Goal: Task Accomplishment & Management: Manage account settings

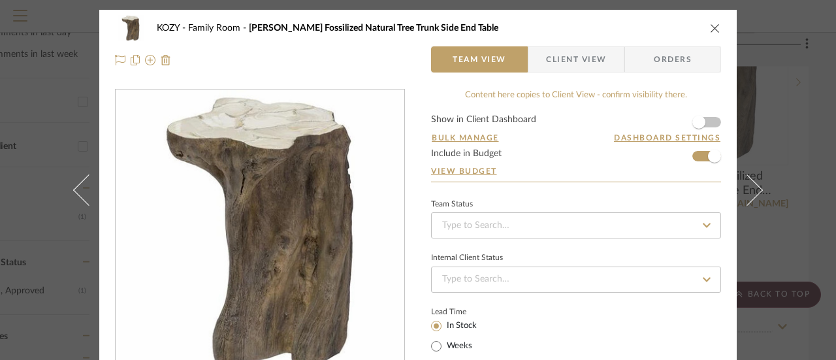
click at [710, 26] on icon "close" at bounding box center [715, 28] width 10 height 10
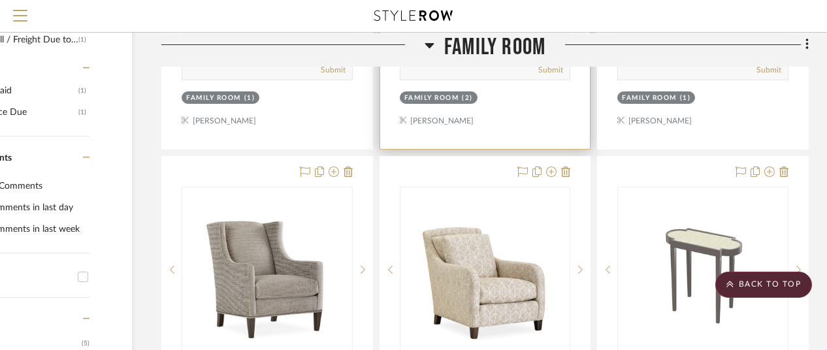
scroll to position [783, 114]
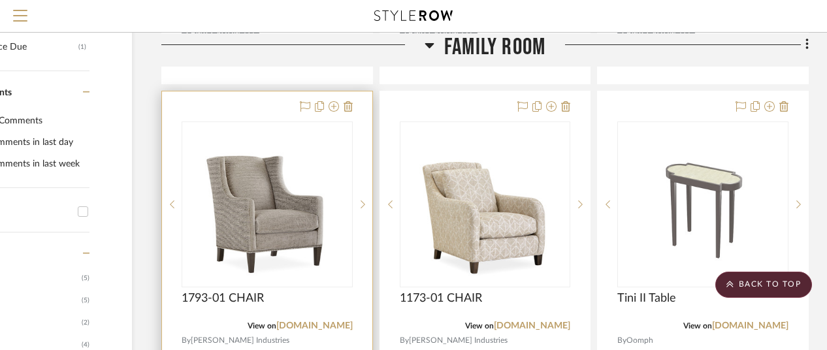
click at [262, 198] on img "0" at bounding box center [267, 204] width 131 height 163
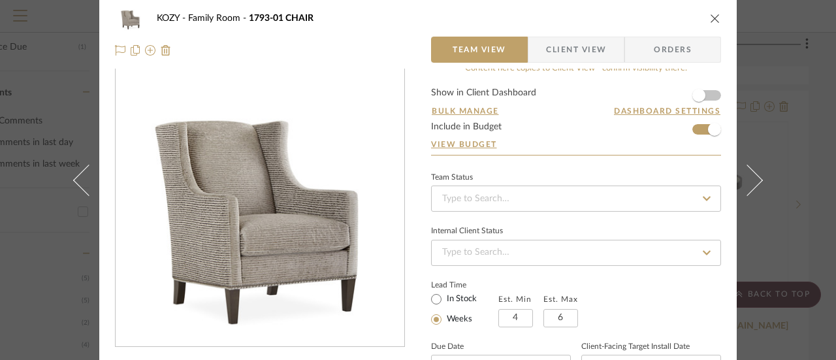
scroll to position [0, 0]
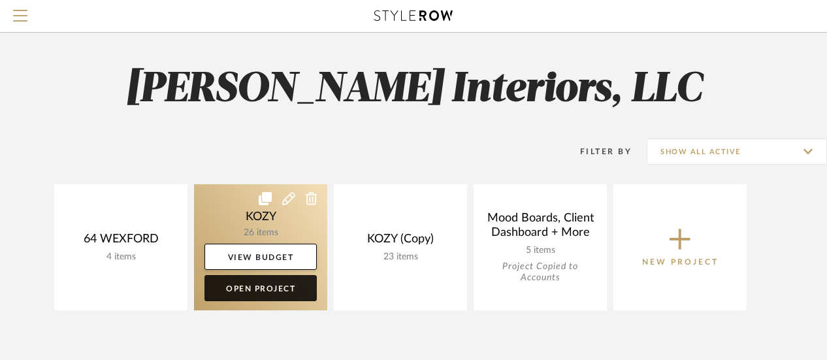
click at [261, 283] on link "Open Project" at bounding box center [260, 288] width 112 height 26
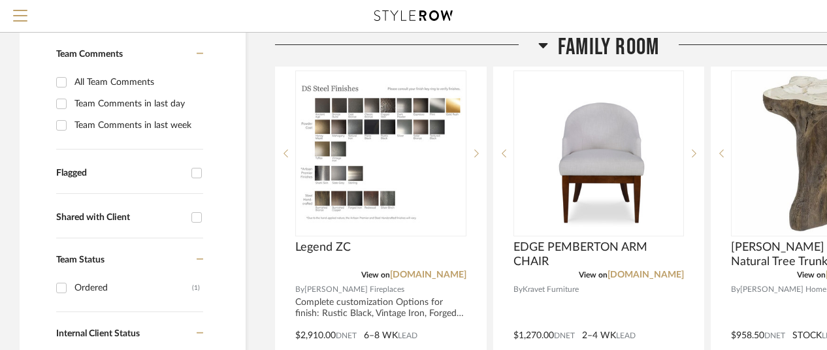
scroll to position [261, 0]
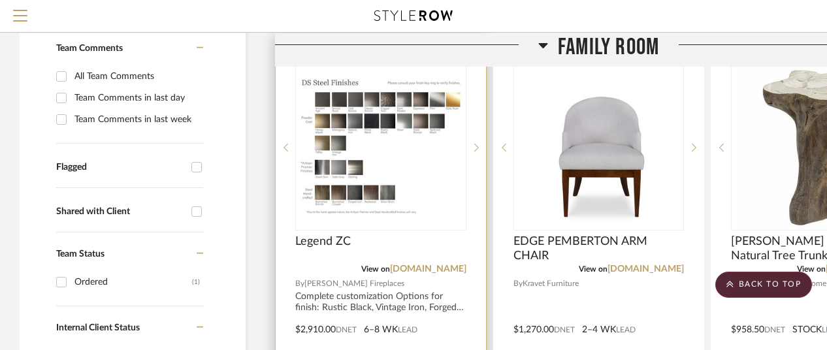
click at [441, 231] on div at bounding box center [381, 320] width 210 height 571
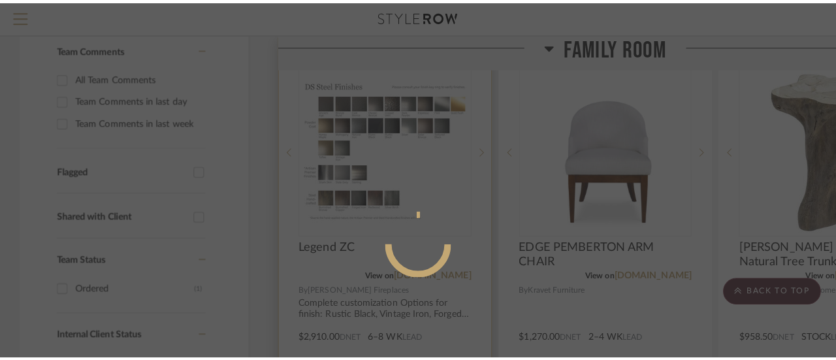
scroll to position [0, 0]
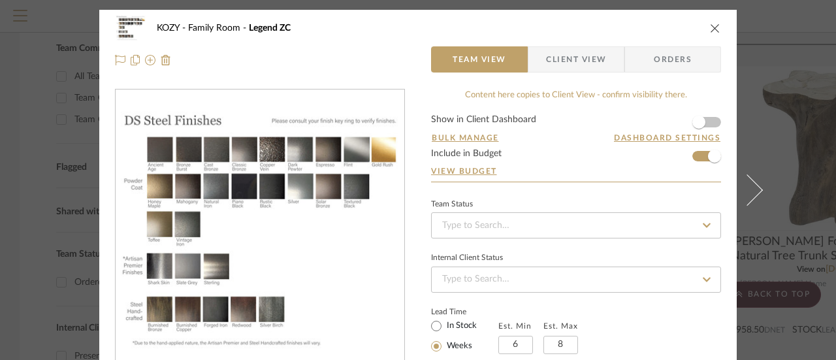
click at [711, 26] on icon "close" at bounding box center [715, 28] width 10 height 10
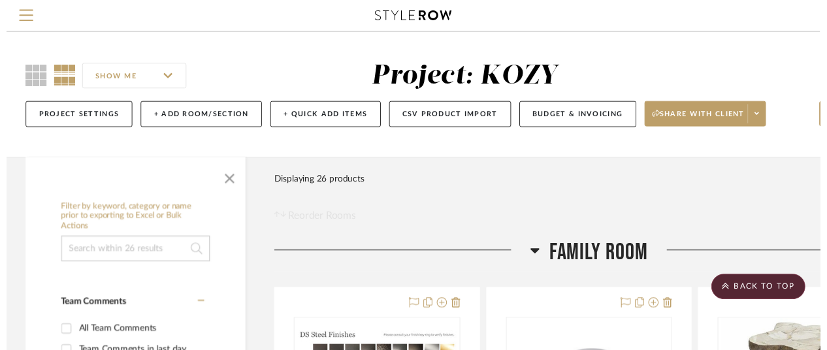
scroll to position [261, 0]
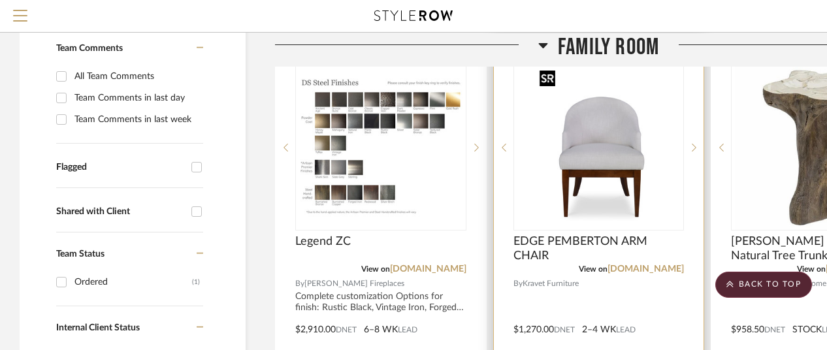
click at [596, 161] on img "0" at bounding box center [598, 147] width 129 height 163
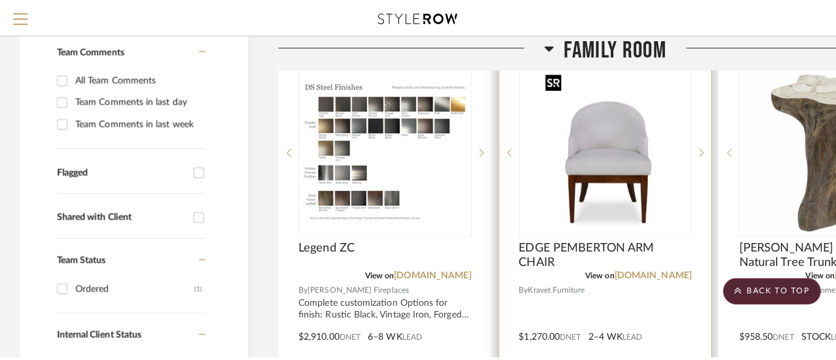
scroll to position [0, 0]
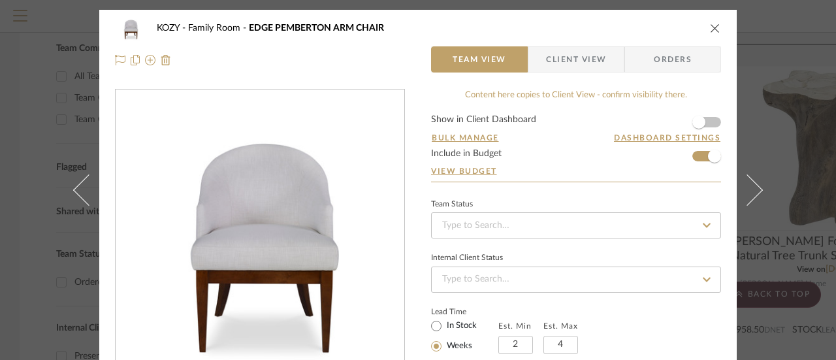
drag, startPoint x: 712, startPoint y: 27, endPoint x: 706, endPoint y: 31, distance: 7.1
click at [712, 27] on icon "close" at bounding box center [715, 28] width 10 height 10
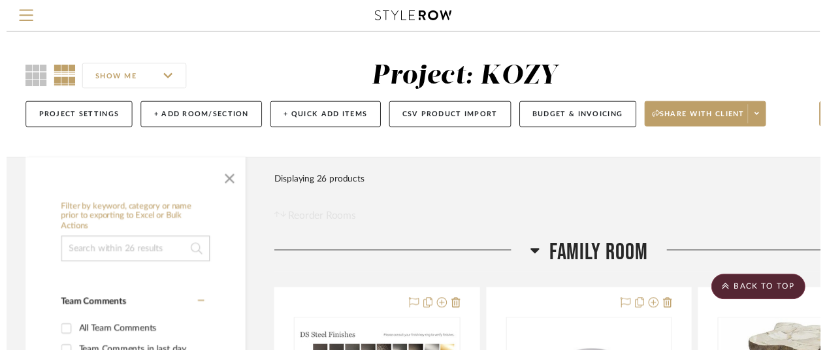
scroll to position [261, 0]
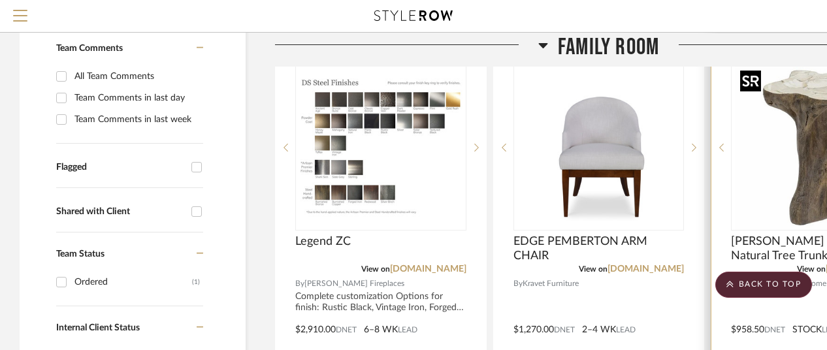
click at [781, 204] on img "0" at bounding box center [815, 147] width 163 height 163
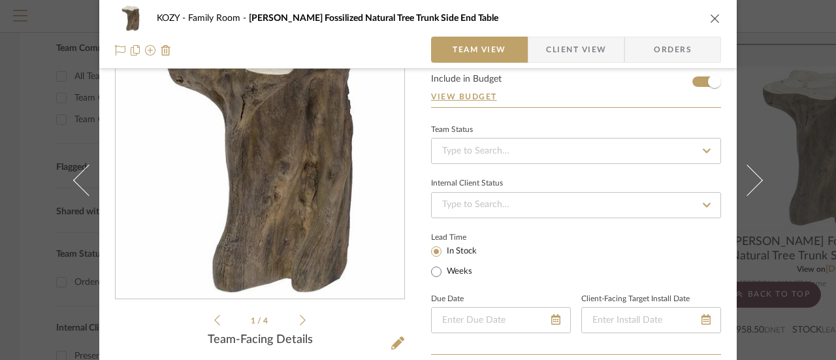
scroll to position [0, 0]
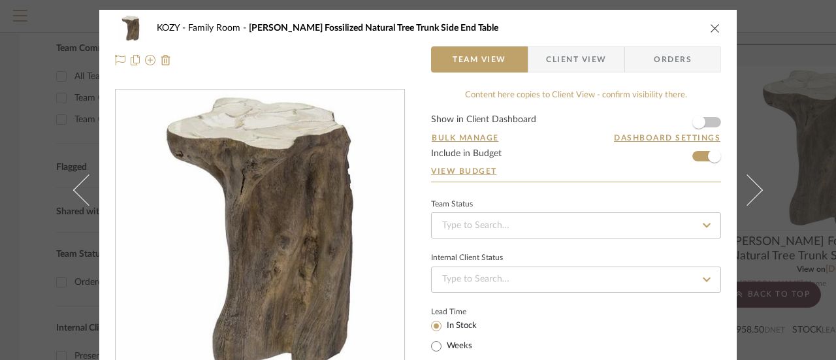
drag, startPoint x: 709, startPoint y: 25, endPoint x: 704, endPoint y: 31, distance: 7.4
click at [710, 25] on icon "close" at bounding box center [715, 28] width 10 height 10
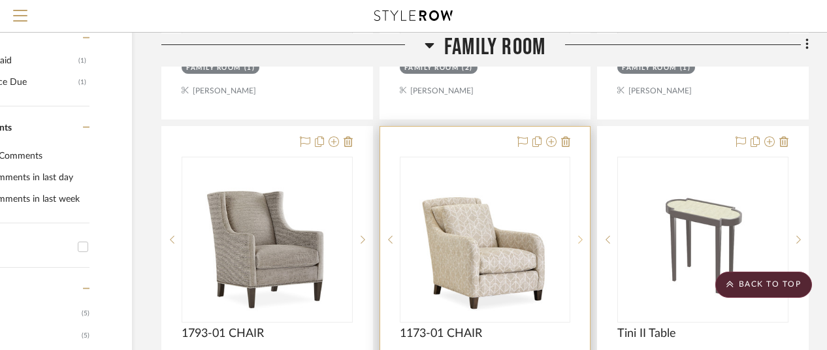
scroll to position [783, 114]
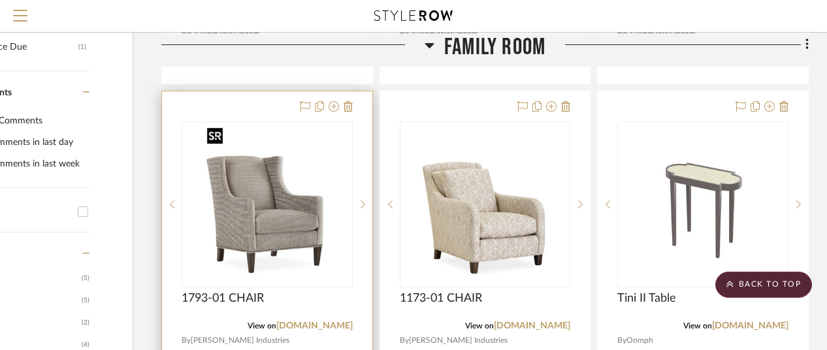
click at [274, 205] on img "0" at bounding box center [267, 204] width 131 height 163
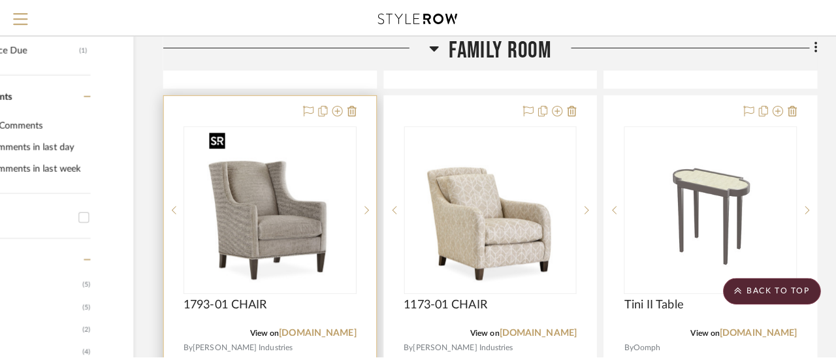
scroll to position [0, 0]
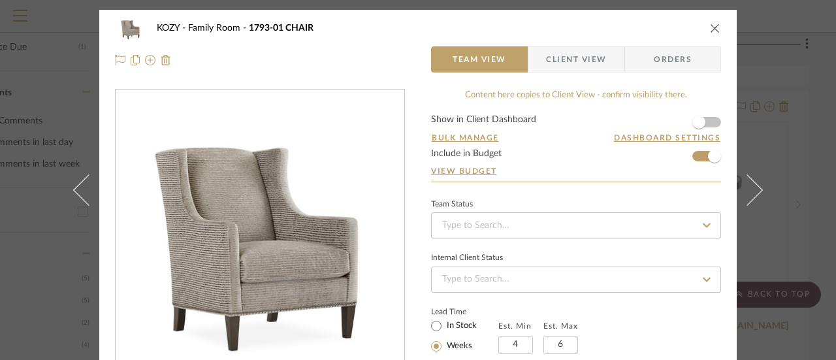
click at [710, 27] on icon "close" at bounding box center [715, 28] width 10 height 10
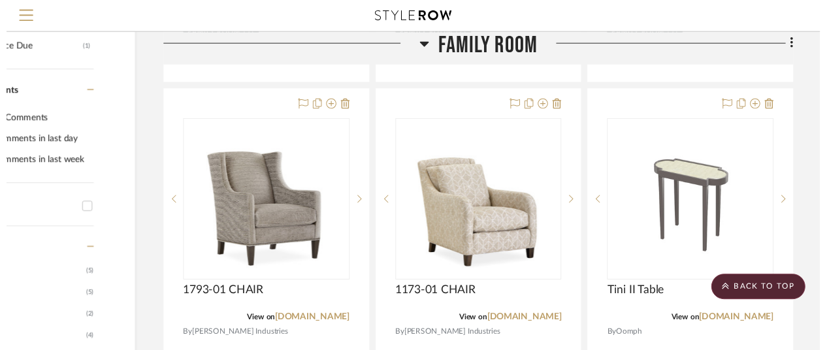
scroll to position [783, 114]
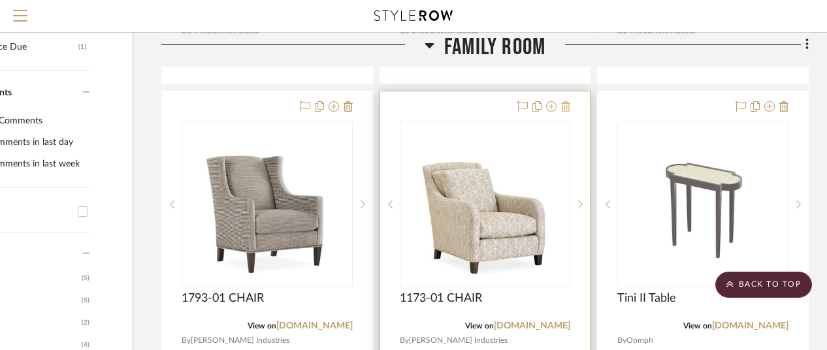
click at [565, 106] on icon at bounding box center [565, 106] width 9 height 10
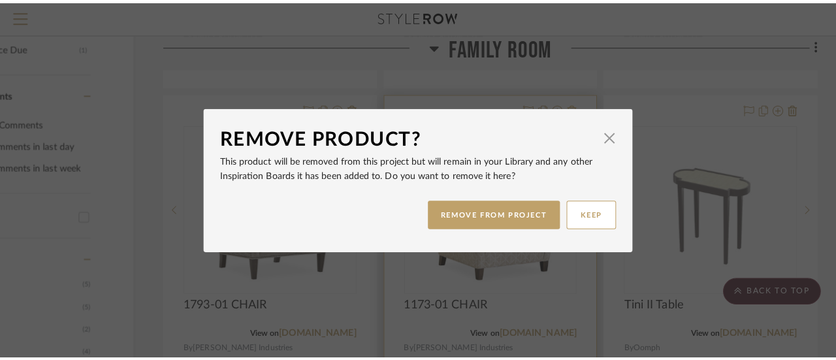
scroll to position [0, 0]
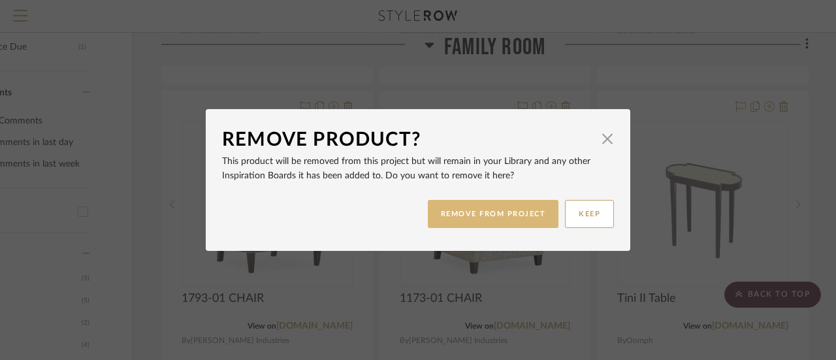
click at [487, 211] on button "REMOVE FROM PROJECT" at bounding box center [493, 214] width 131 height 28
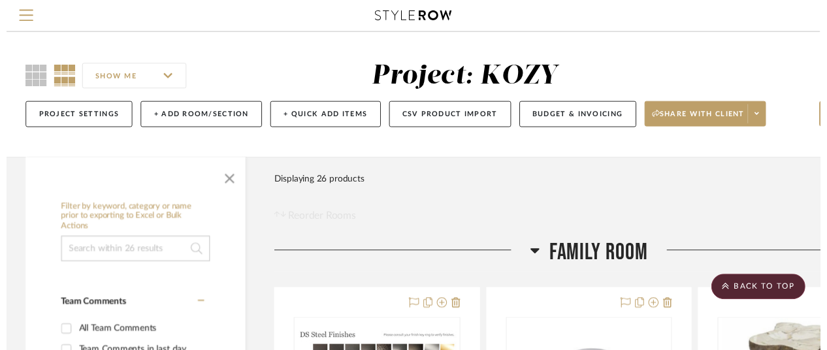
scroll to position [783, 114]
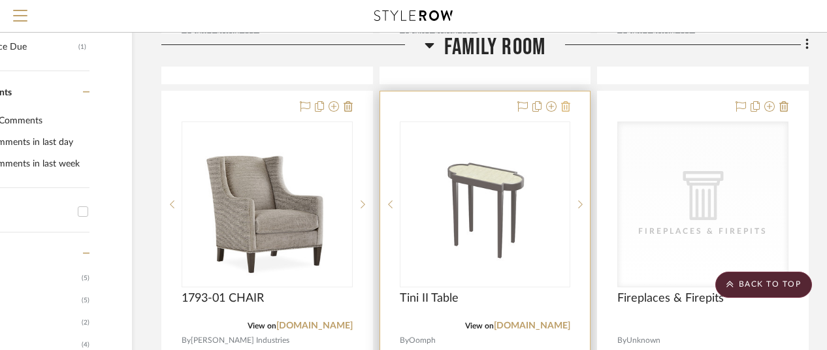
click at [567, 104] on icon at bounding box center [565, 106] width 9 height 10
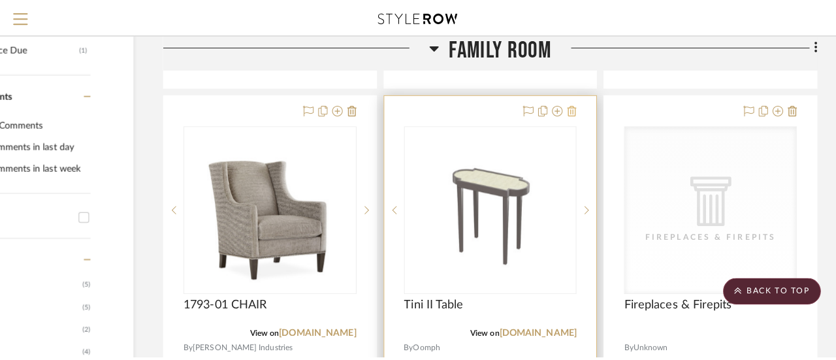
scroll to position [0, 0]
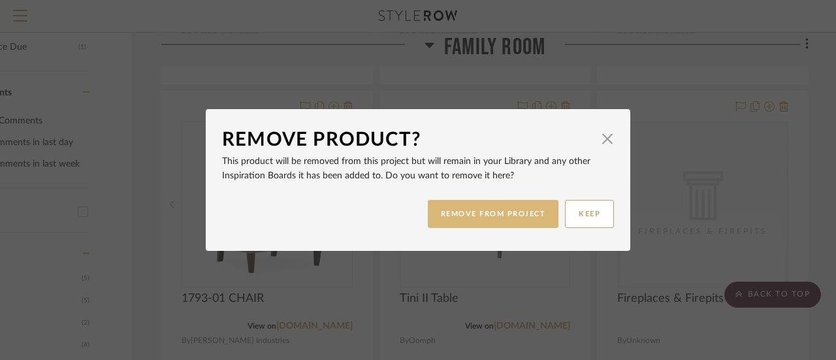
click at [483, 207] on button "REMOVE FROM PROJECT" at bounding box center [493, 214] width 131 height 28
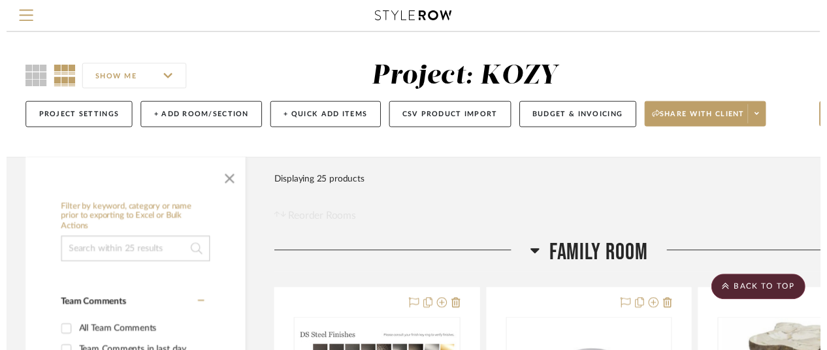
scroll to position [783, 114]
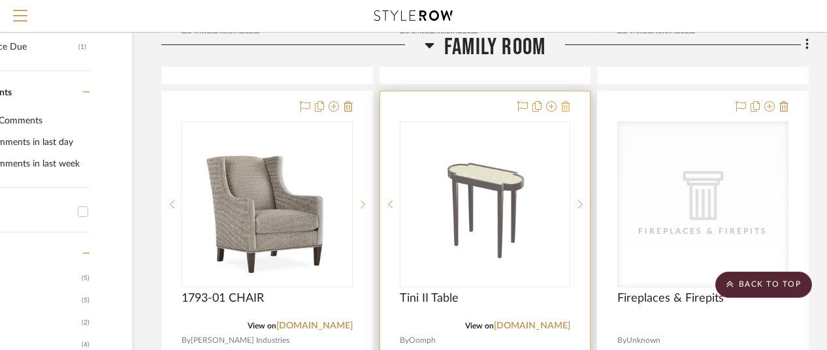
click at [567, 106] on icon at bounding box center [565, 106] width 9 height 10
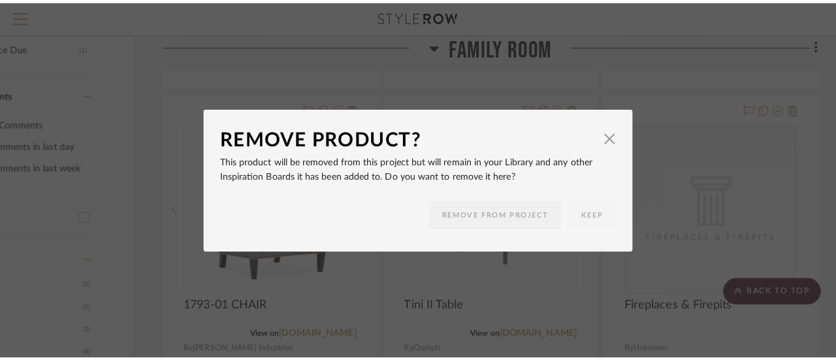
scroll to position [0, 0]
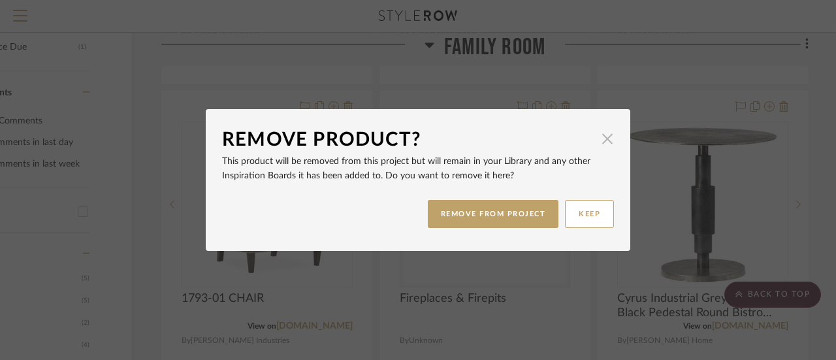
click at [602, 135] on span "button" at bounding box center [607, 138] width 26 height 26
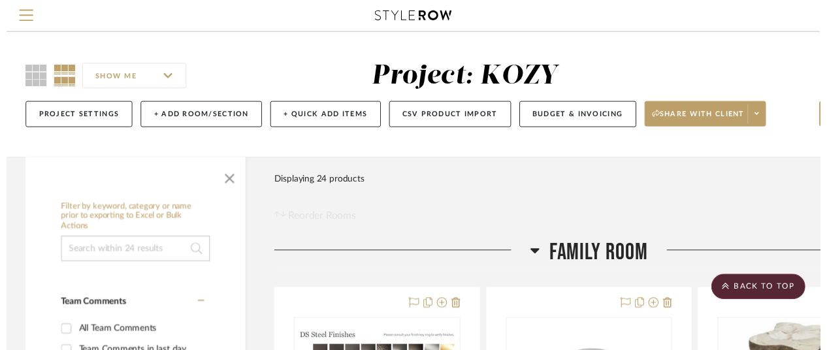
scroll to position [783, 114]
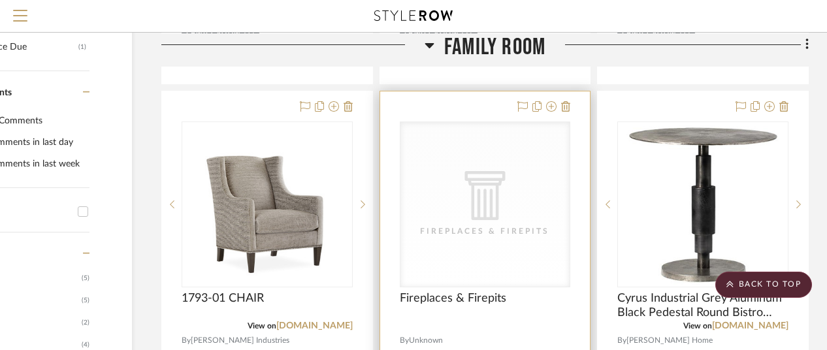
click at [496, 187] on icon "CategoryIconArchitectural Created with Sketch." at bounding box center [484, 195] width 49 height 49
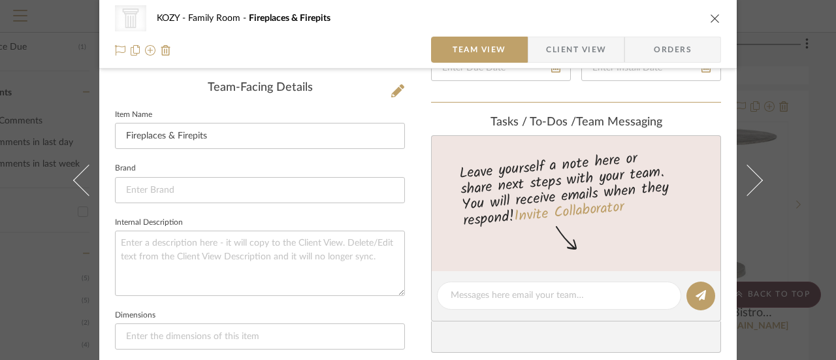
scroll to position [0, 0]
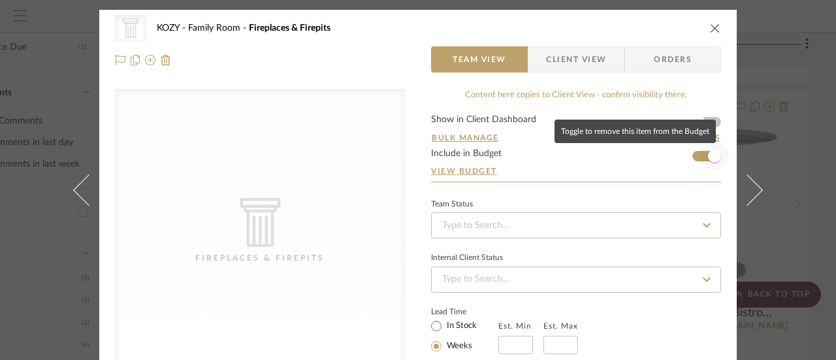
click at [708, 154] on span "button" at bounding box center [714, 156] width 13 height 13
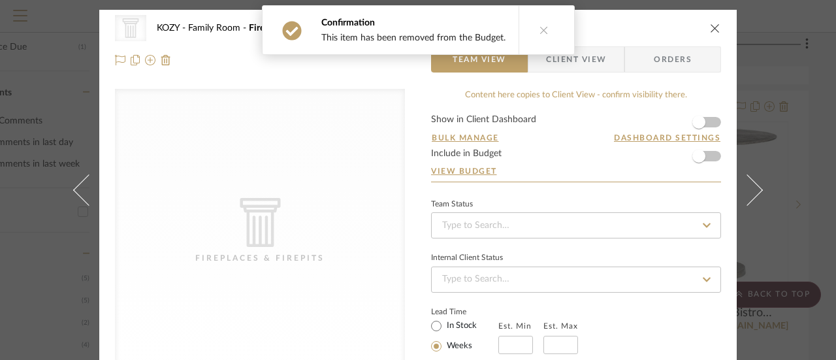
click at [539, 29] on icon at bounding box center [543, 29] width 9 height 9
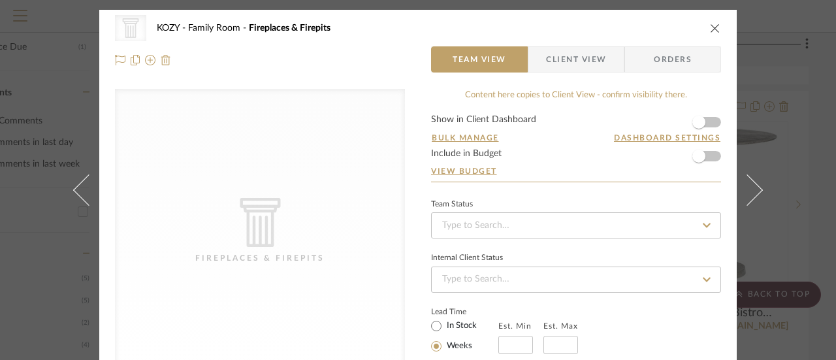
click at [161, 57] on img at bounding box center [166, 60] width 10 height 10
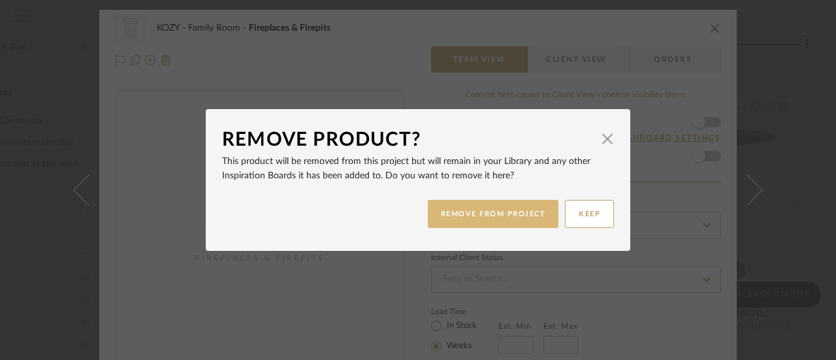
click at [501, 210] on button "REMOVE FROM PROJECT" at bounding box center [493, 214] width 131 height 28
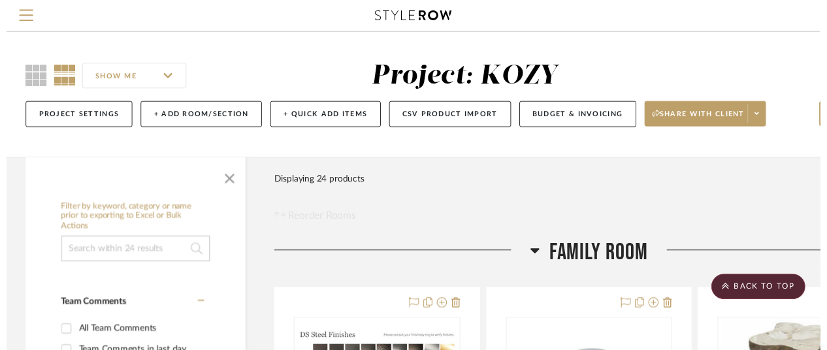
scroll to position [783, 114]
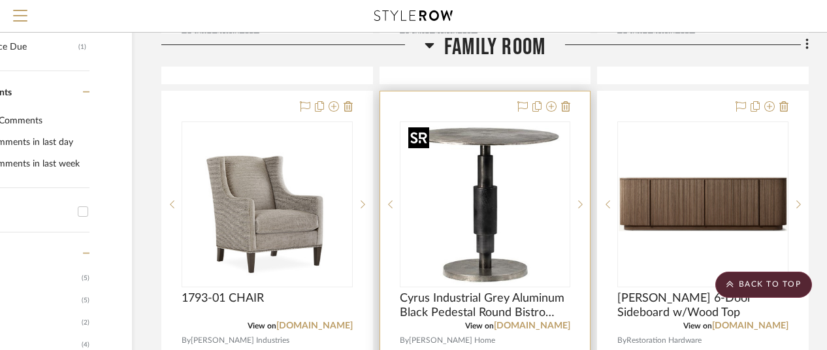
click at [507, 161] on img "0" at bounding box center [484, 204] width 163 height 163
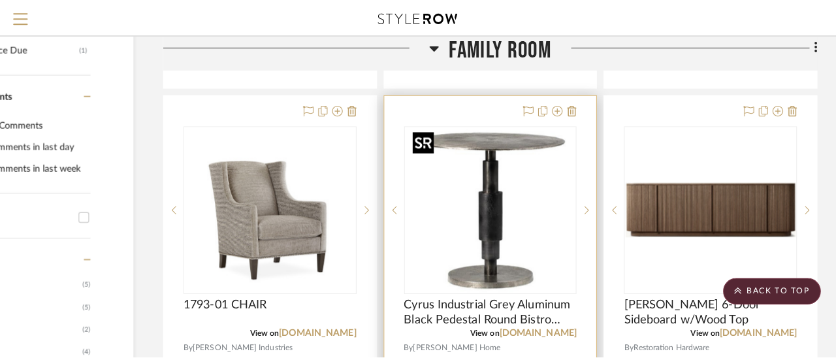
scroll to position [0, 0]
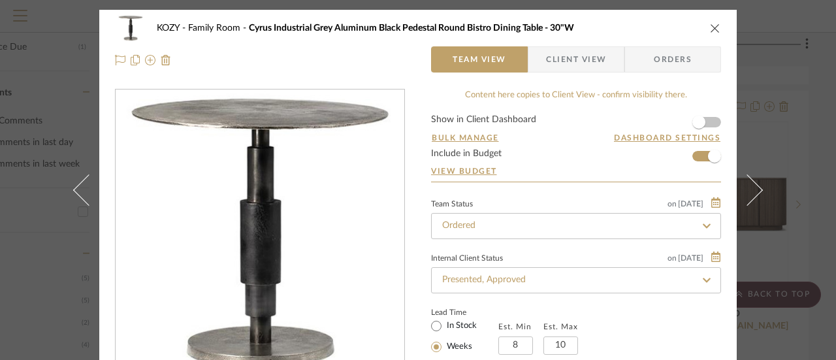
click at [712, 24] on icon "close" at bounding box center [715, 28] width 10 height 10
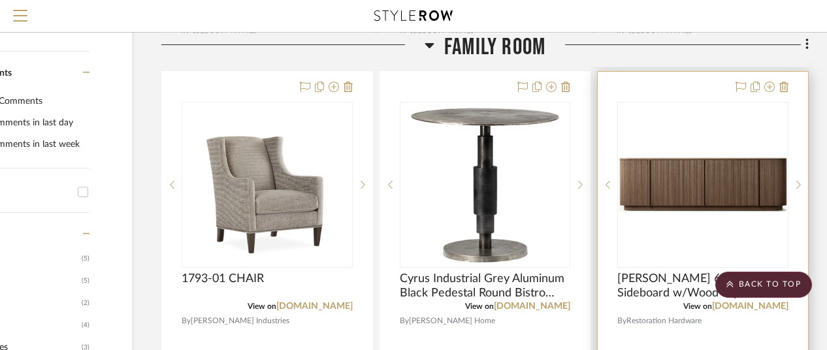
scroll to position [783, 114]
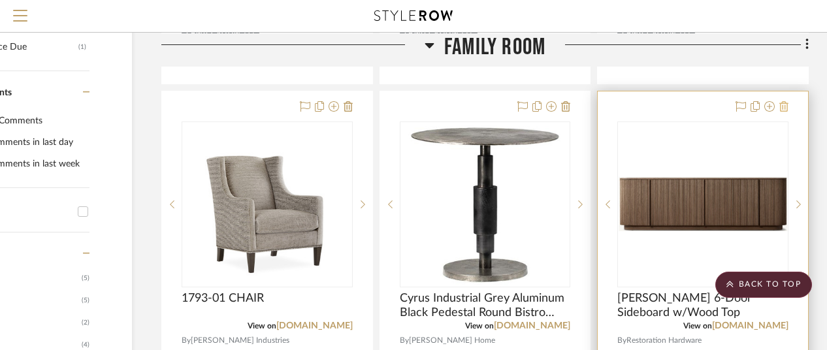
click at [782, 104] on icon at bounding box center [783, 106] width 9 height 10
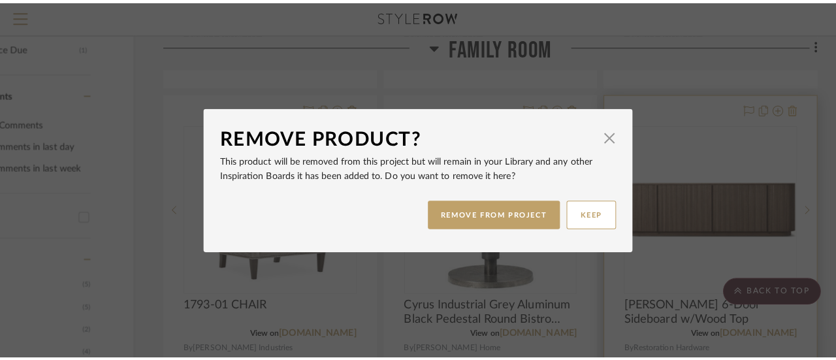
scroll to position [0, 0]
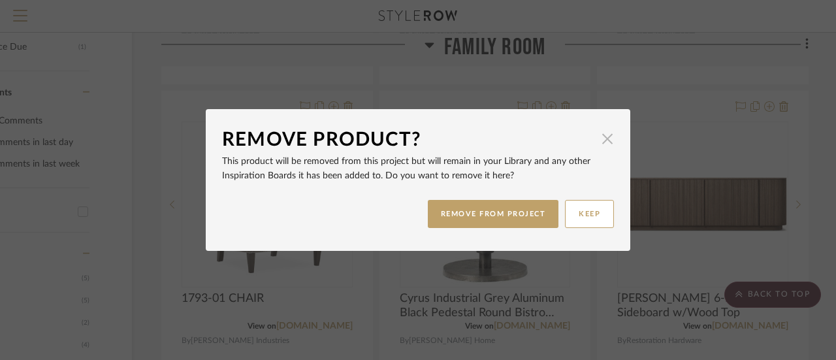
click at [601, 136] on span "button" at bounding box center [607, 138] width 26 height 26
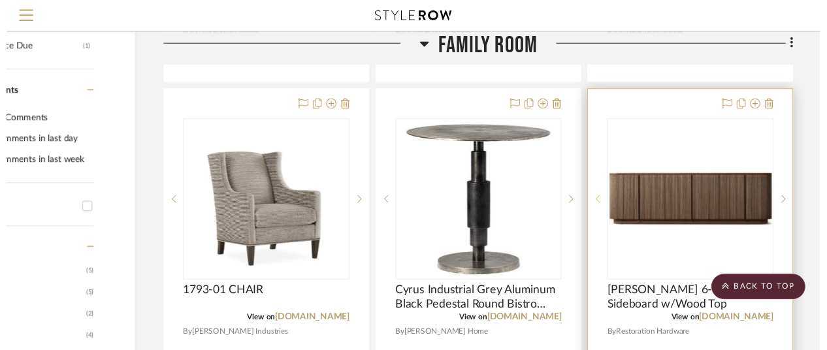
scroll to position [783, 114]
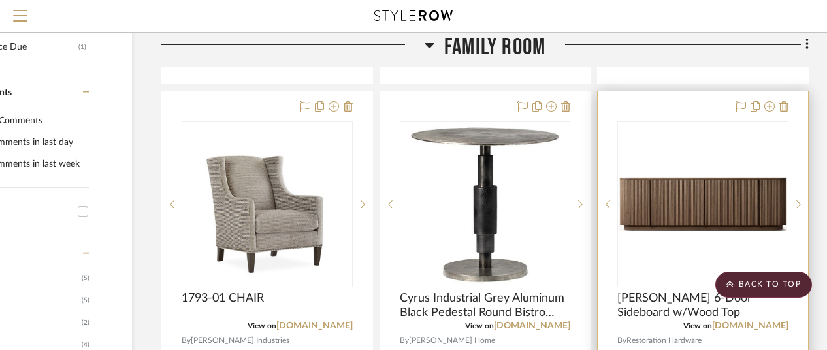
click at [702, 203] on img "0" at bounding box center [702, 204] width 168 height 54
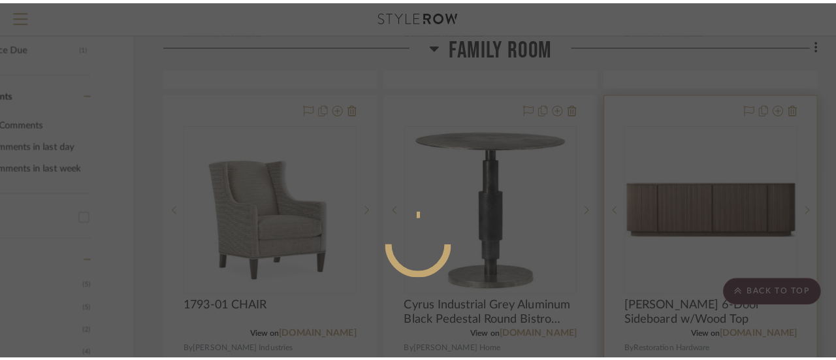
scroll to position [0, 0]
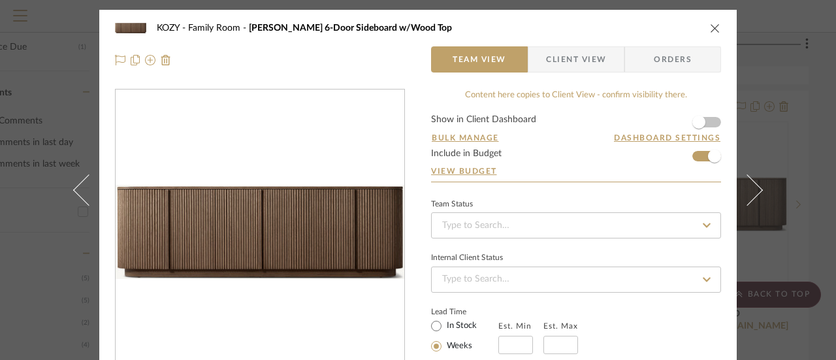
click at [710, 28] on icon "close" at bounding box center [715, 28] width 10 height 10
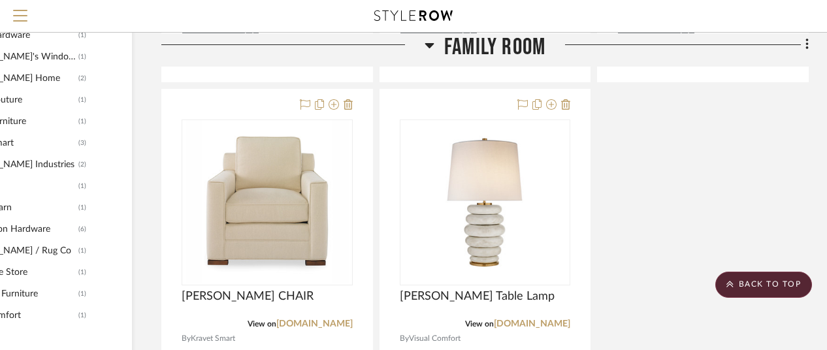
scroll to position [1371, 114]
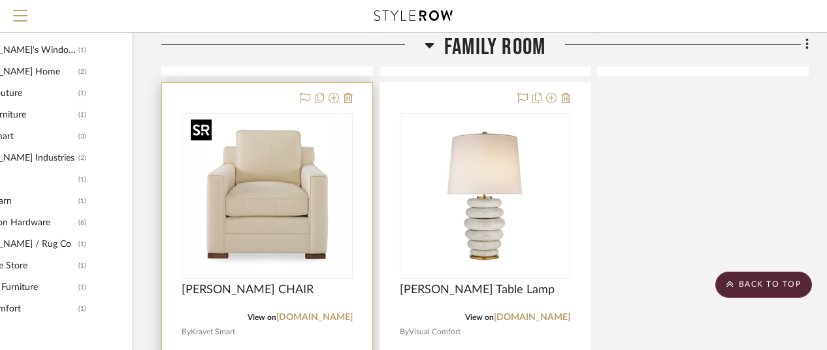
click at [281, 179] on img "0" at bounding box center [266, 195] width 163 height 163
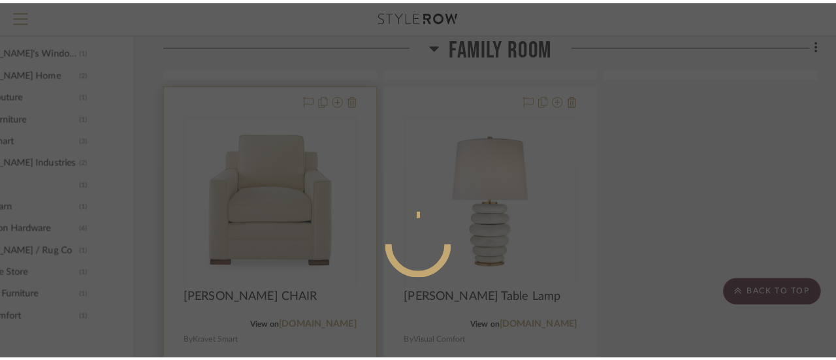
scroll to position [0, 0]
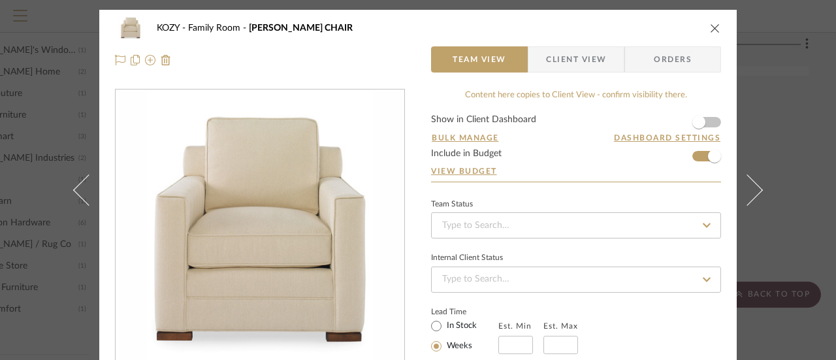
click at [711, 25] on icon "close" at bounding box center [715, 28] width 10 height 10
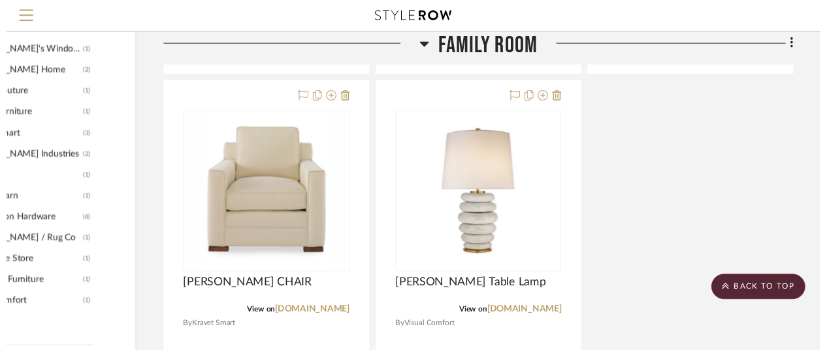
scroll to position [1371, 114]
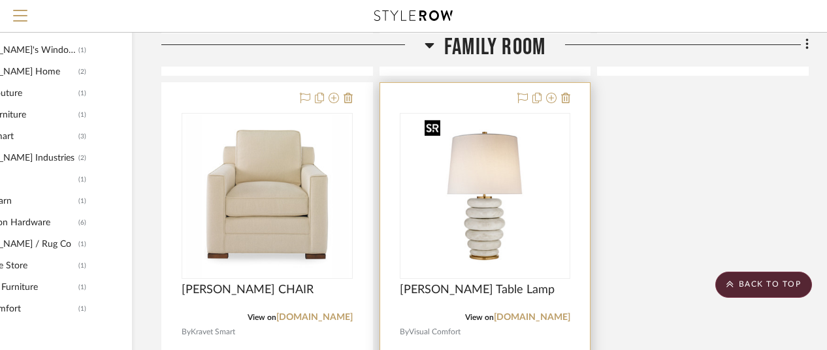
click at [492, 210] on img "0" at bounding box center [484, 195] width 131 height 163
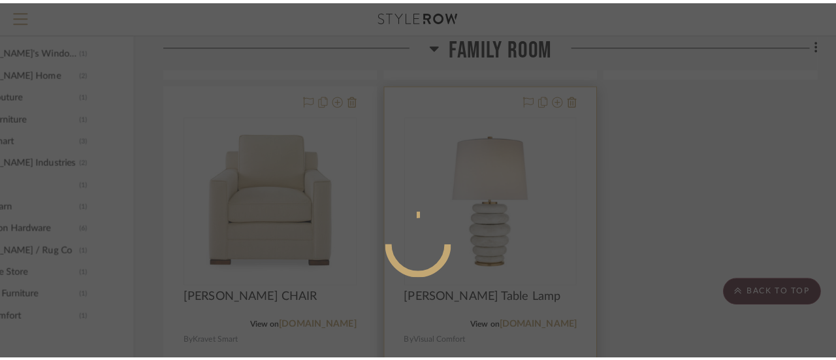
scroll to position [0, 0]
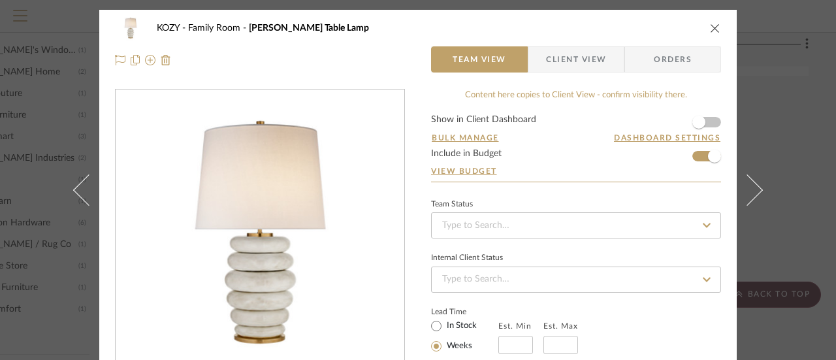
click at [710, 23] on icon "close" at bounding box center [715, 28] width 10 height 10
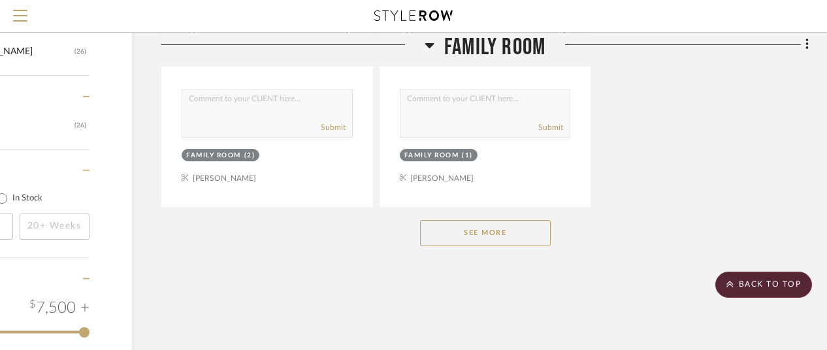
scroll to position [1828, 114]
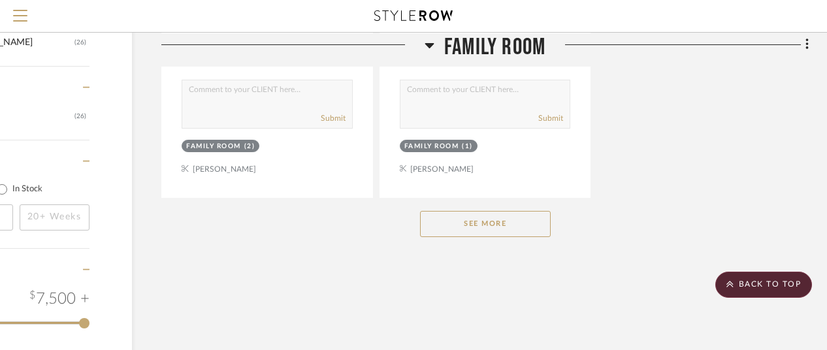
click at [486, 225] on button "See More" at bounding box center [485, 224] width 131 height 26
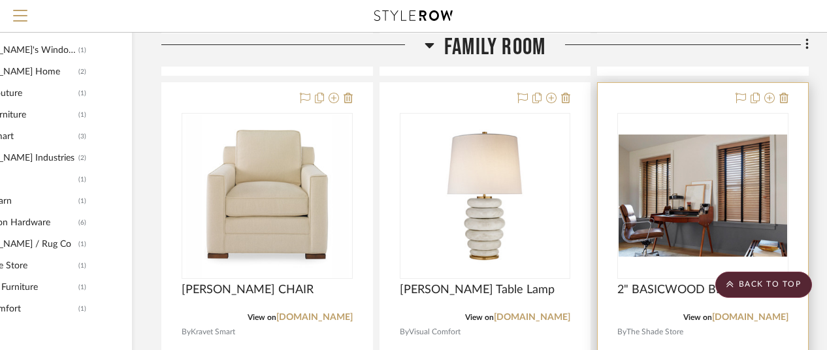
scroll to position [1371, 114]
click at [735, 180] on img "0" at bounding box center [702, 195] width 168 height 122
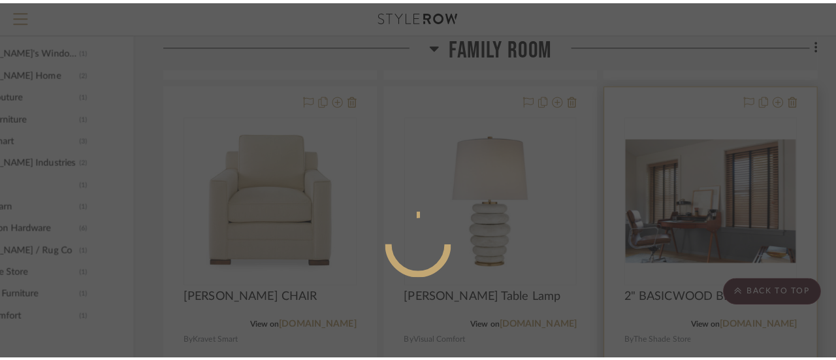
scroll to position [0, 0]
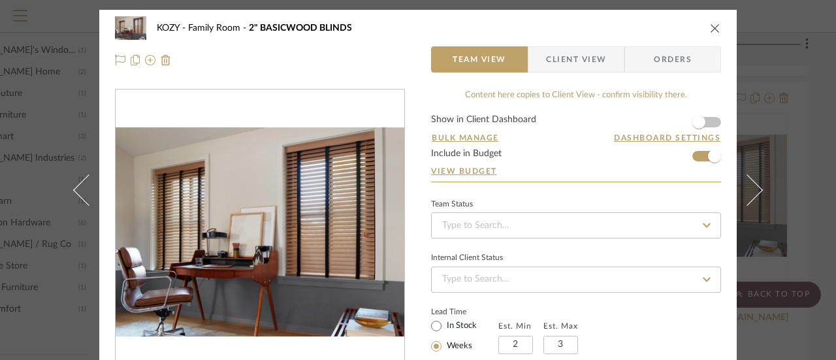
click at [714, 28] on icon "close" at bounding box center [715, 28] width 10 height 10
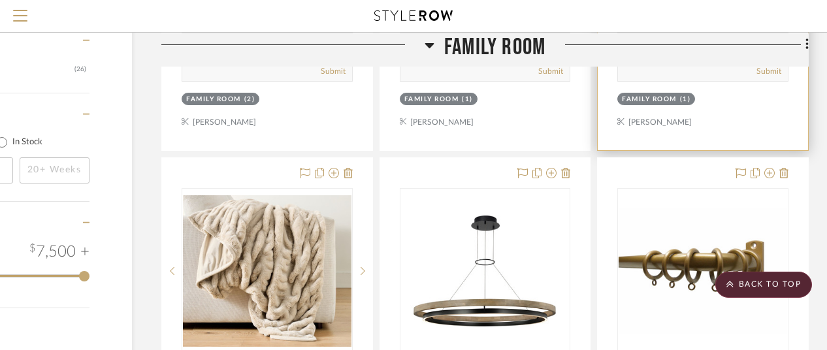
scroll to position [1893, 114]
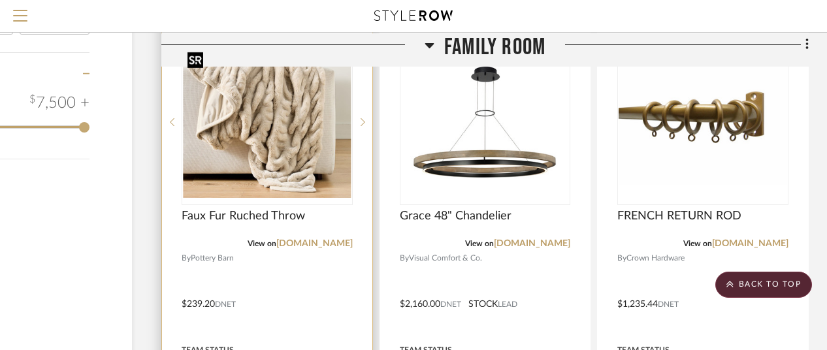
click at [300, 139] on img "0" at bounding box center [267, 121] width 168 height 151
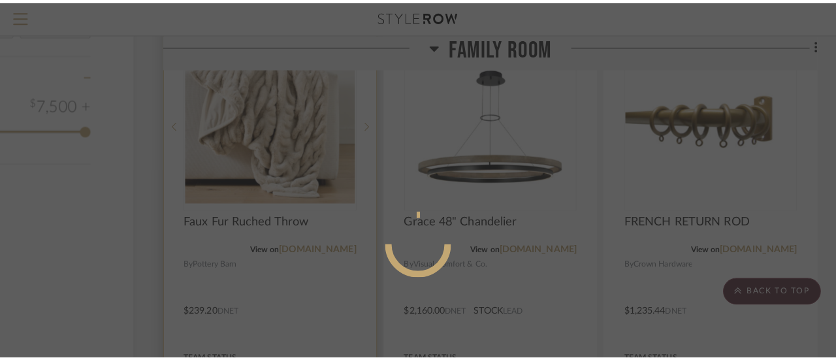
scroll to position [0, 0]
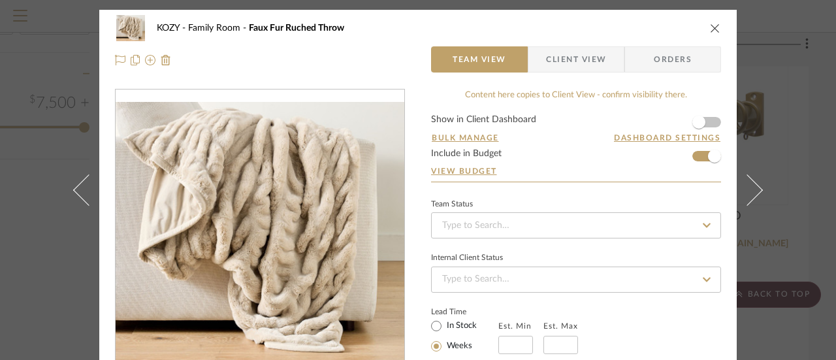
click at [710, 28] on icon "close" at bounding box center [715, 28] width 10 height 10
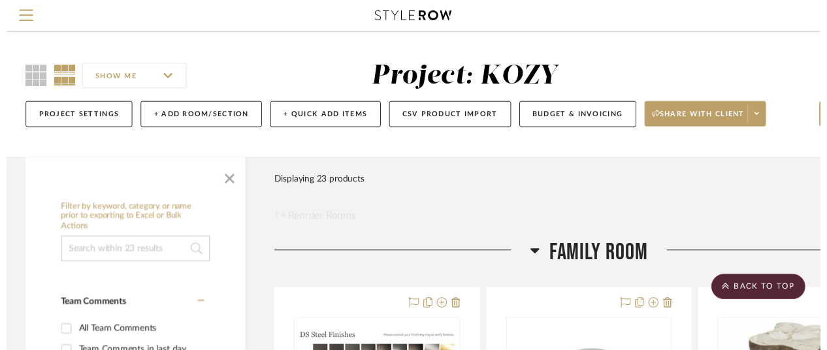
scroll to position [2024, 114]
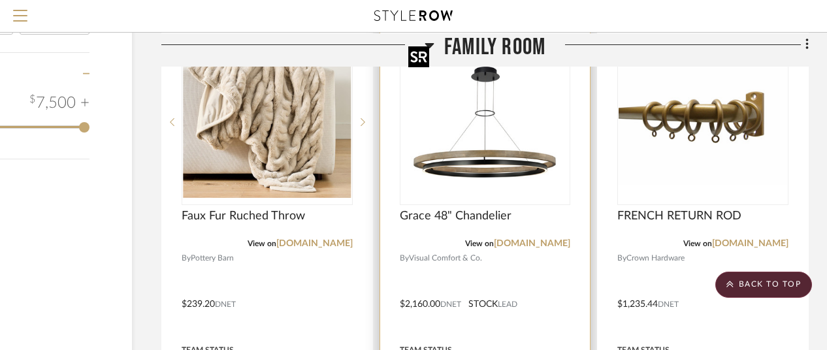
click at [502, 170] on img "0" at bounding box center [484, 121] width 163 height 163
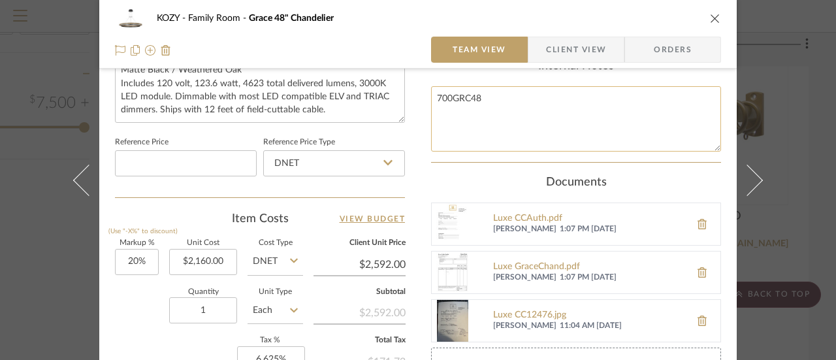
scroll to position [653, 0]
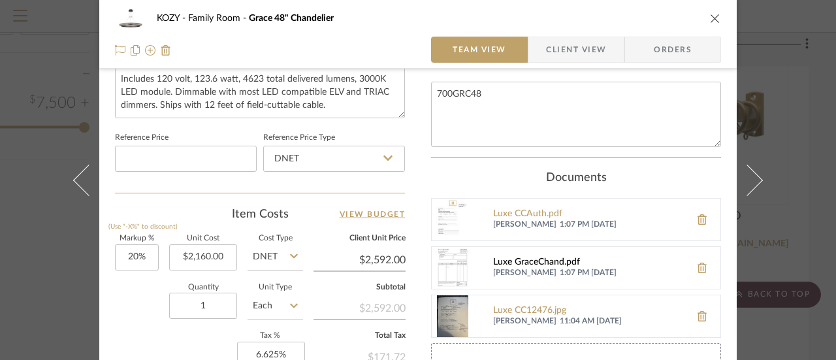
click at [529, 258] on div "Luxe GraceChand.pdf" at bounding box center [588, 262] width 191 height 10
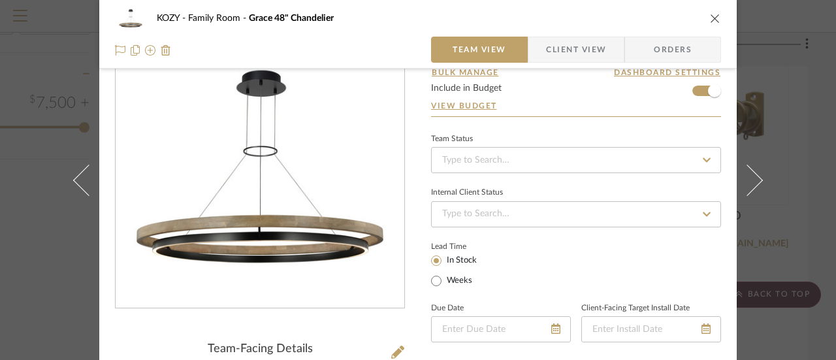
scroll to position [0, 0]
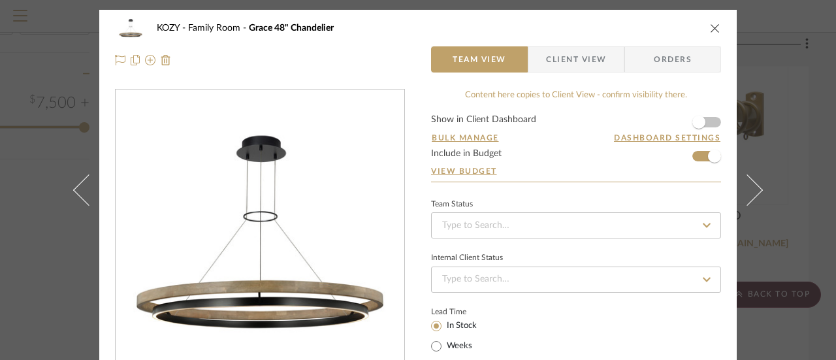
click at [710, 27] on icon "close" at bounding box center [715, 28] width 10 height 10
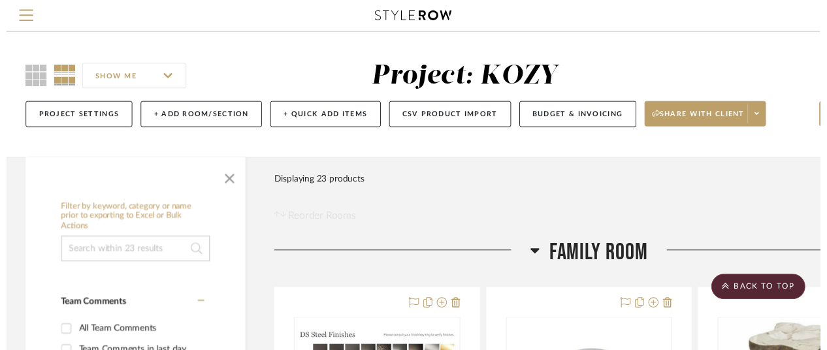
scroll to position [2024, 114]
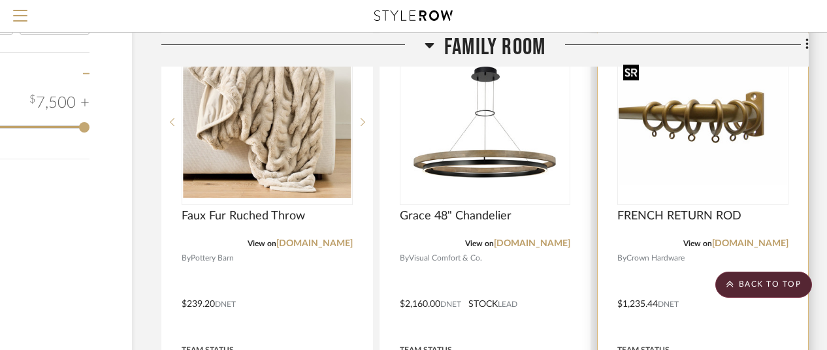
click at [701, 114] on img "0" at bounding box center [702, 122] width 168 height 127
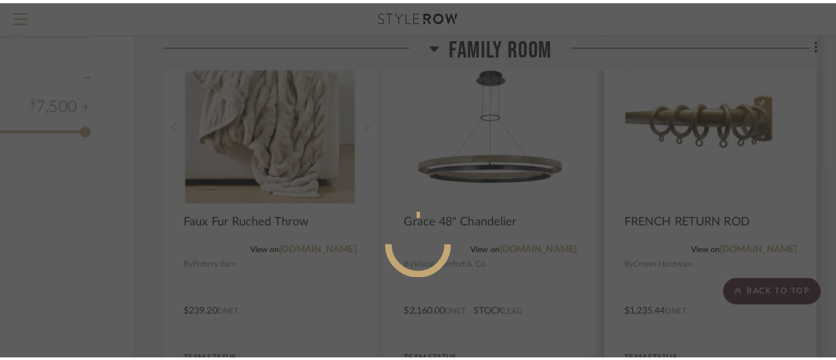
scroll to position [0, 0]
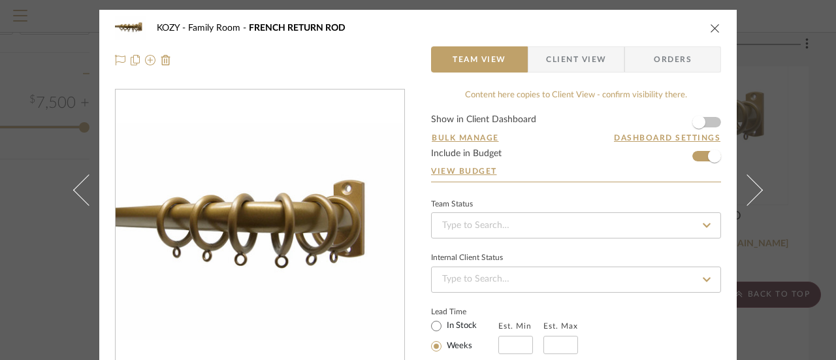
click at [710, 28] on icon "close" at bounding box center [715, 28] width 10 height 10
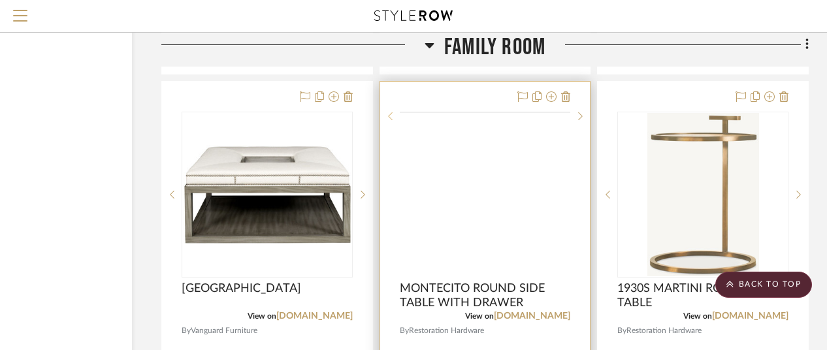
scroll to position [2546, 114]
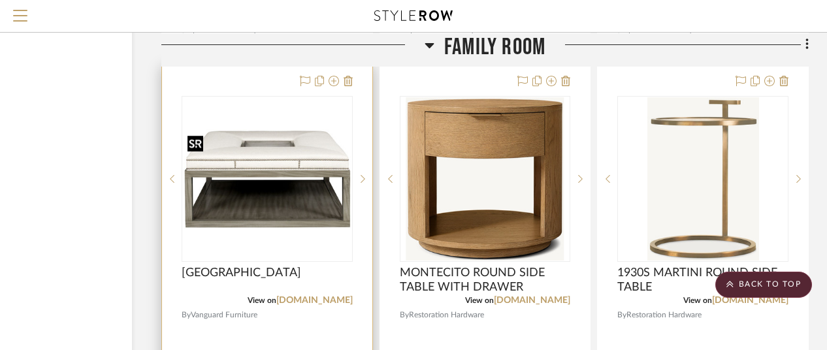
click at [319, 157] on div at bounding box center [266, 179] width 171 height 166
click at [262, 152] on img "0" at bounding box center [267, 178] width 168 height 99
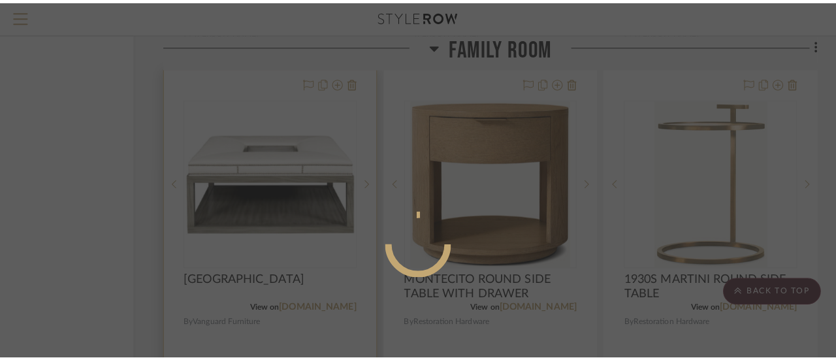
scroll to position [0, 0]
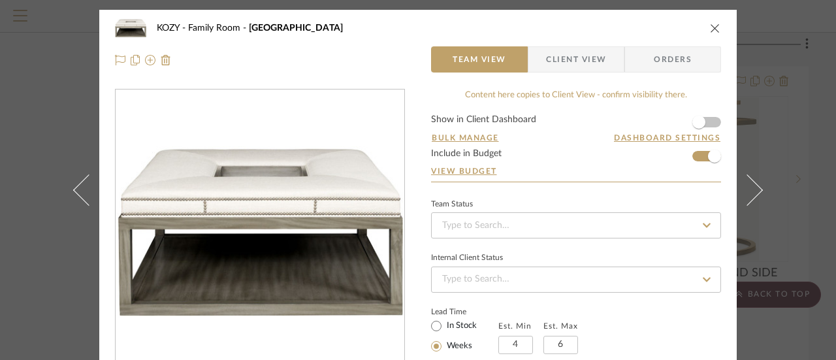
click at [710, 27] on icon "close" at bounding box center [715, 28] width 10 height 10
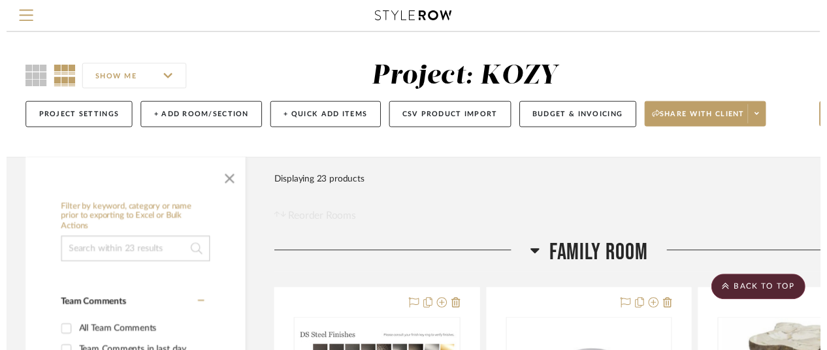
scroll to position [2546, 114]
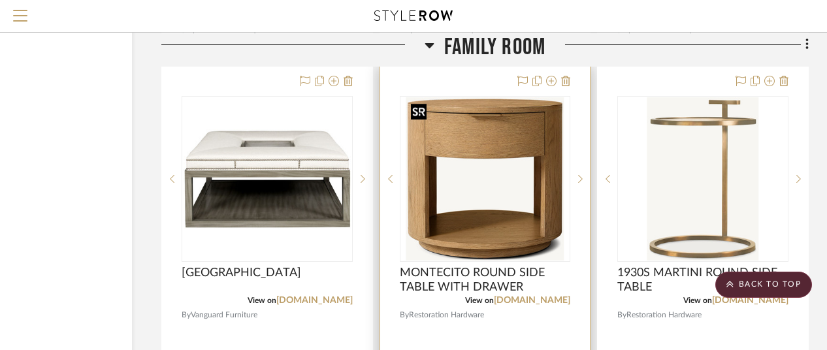
click at [500, 130] on img "0" at bounding box center [484, 178] width 158 height 163
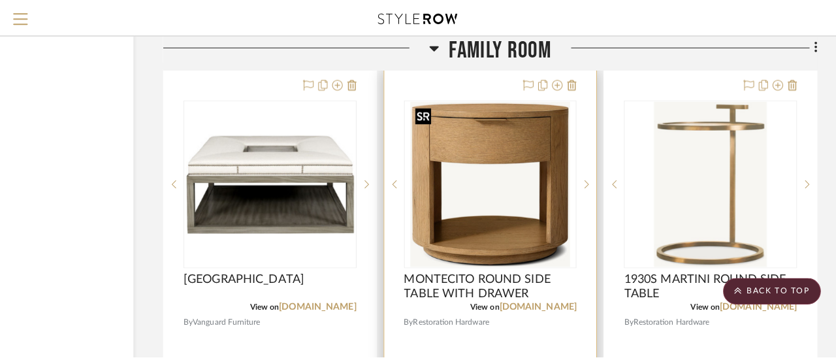
scroll to position [0, 0]
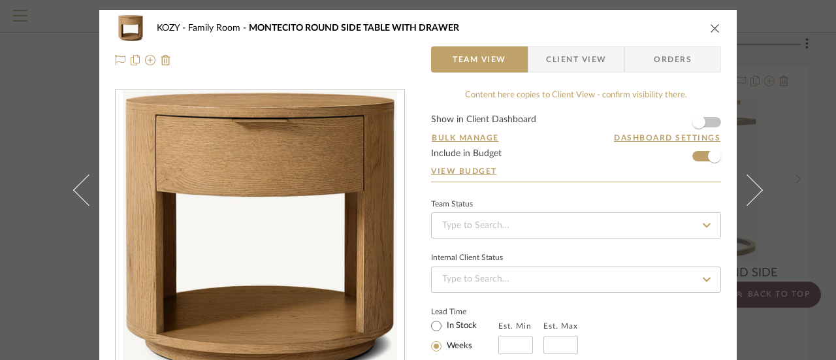
click at [710, 24] on icon "close" at bounding box center [715, 28] width 10 height 10
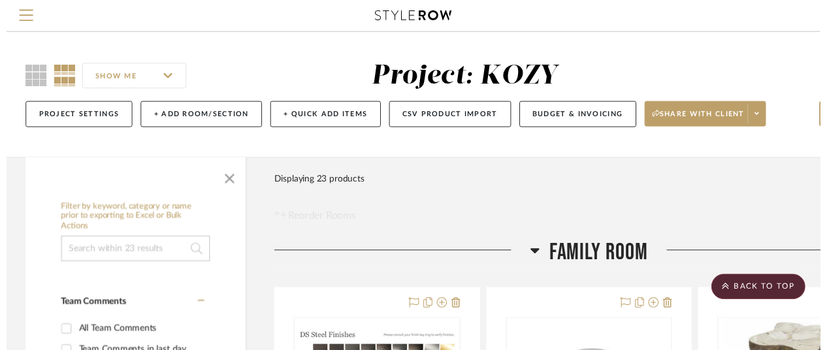
scroll to position [2546, 114]
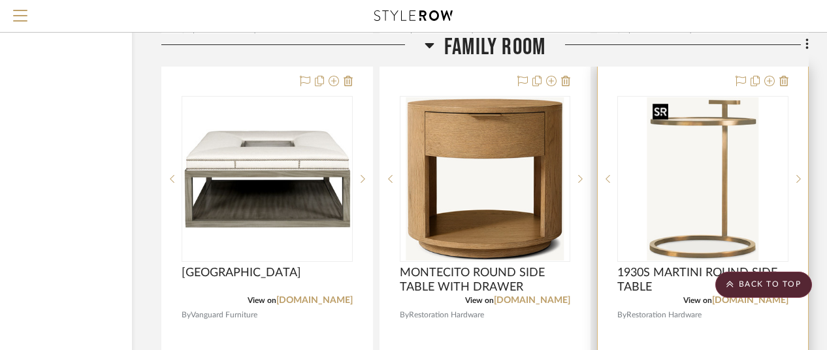
click at [726, 180] on img "0" at bounding box center [703, 178] width 112 height 163
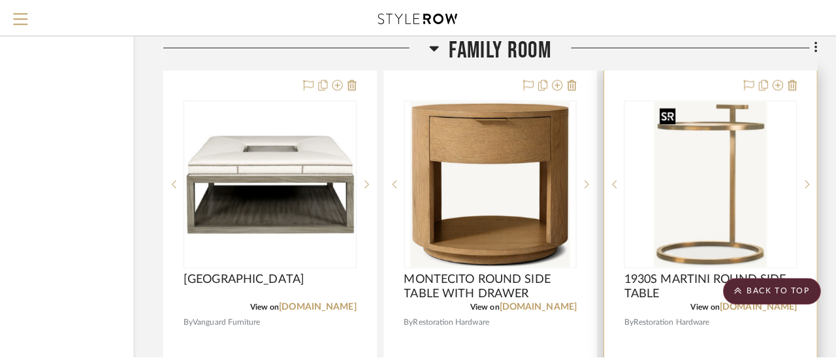
scroll to position [0, 0]
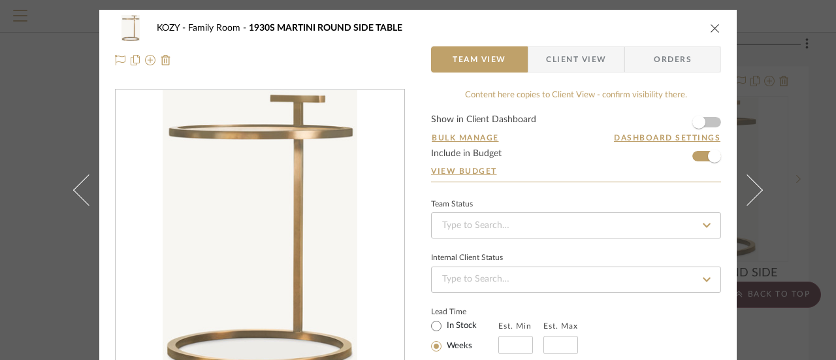
click at [711, 27] on icon "close" at bounding box center [715, 28] width 10 height 10
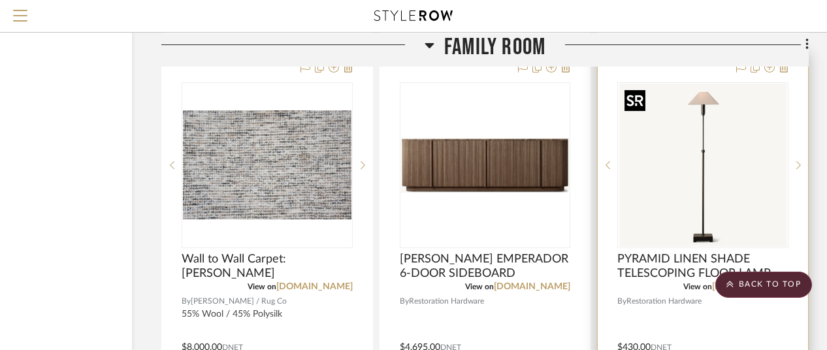
scroll to position [3068, 114]
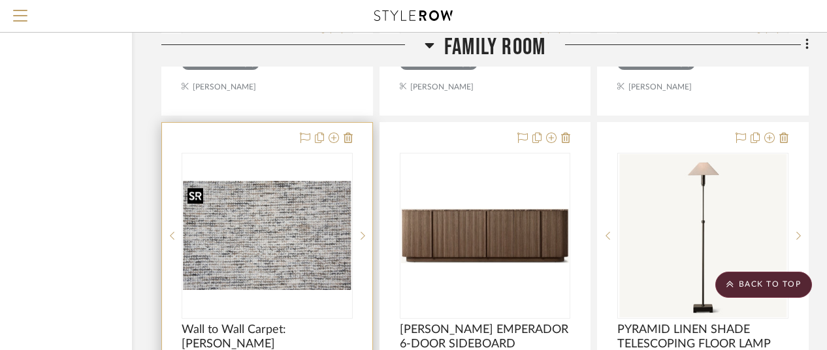
click at [295, 224] on img "0" at bounding box center [267, 235] width 168 height 109
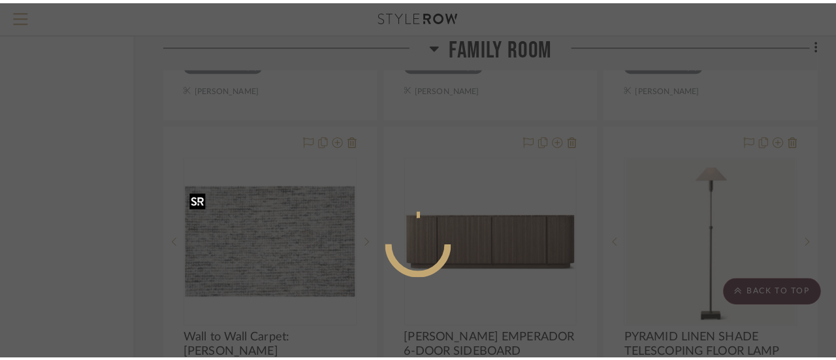
scroll to position [0, 0]
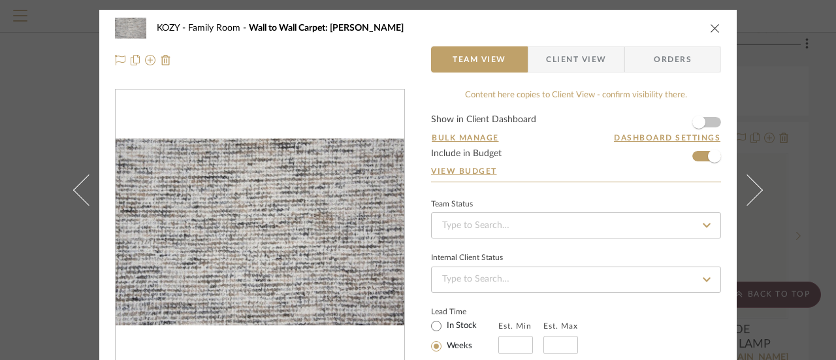
click at [710, 27] on icon "close" at bounding box center [715, 28] width 10 height 10
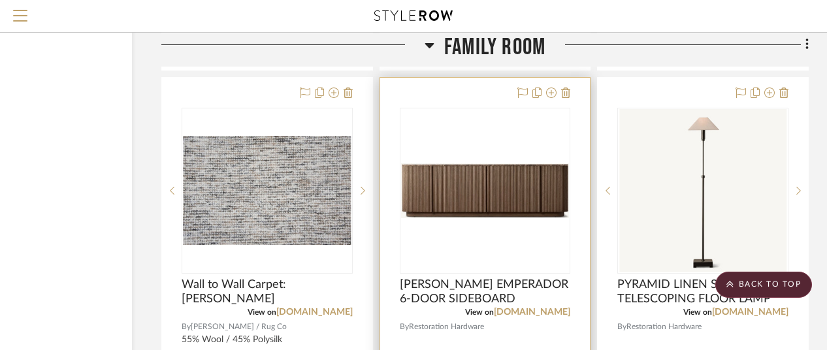
scroll to position [3134, 114]
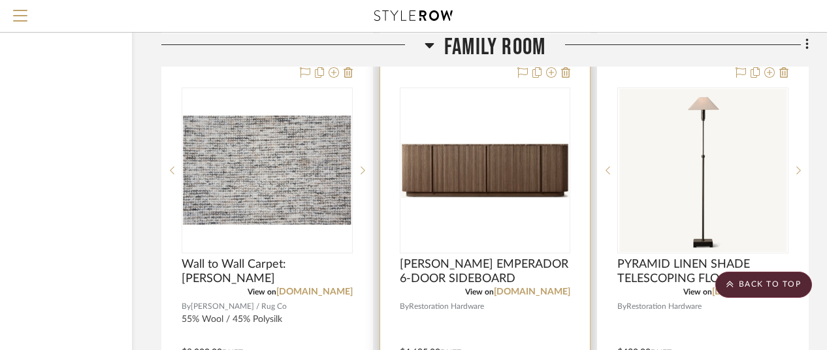
click at [490, 167] on img "0" at bounding box center [485, 170] width 168 height 55
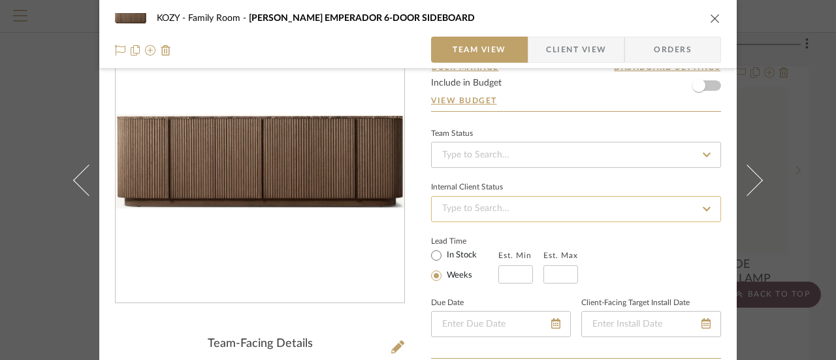
scroll to position [0, 0]
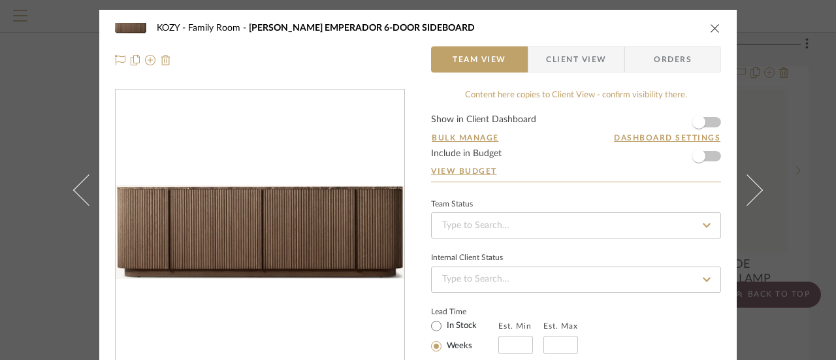
click at [161, 57] on img at bounding box center [166, 60] width 10 height 10
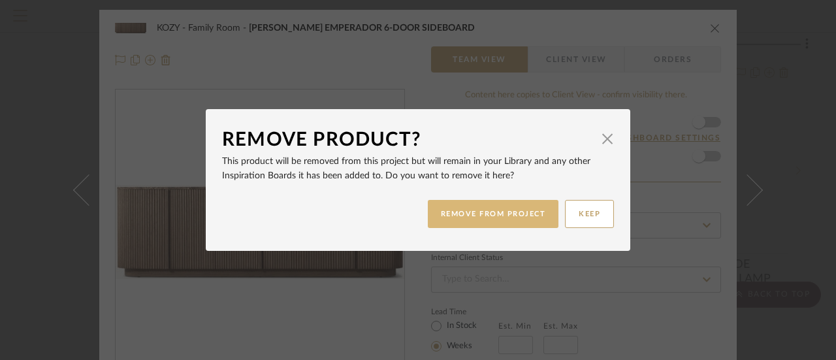
click at [491, 207] on button "REMOVE FROM PROJECT" at bounding box center [493, 214] width 131 height 28
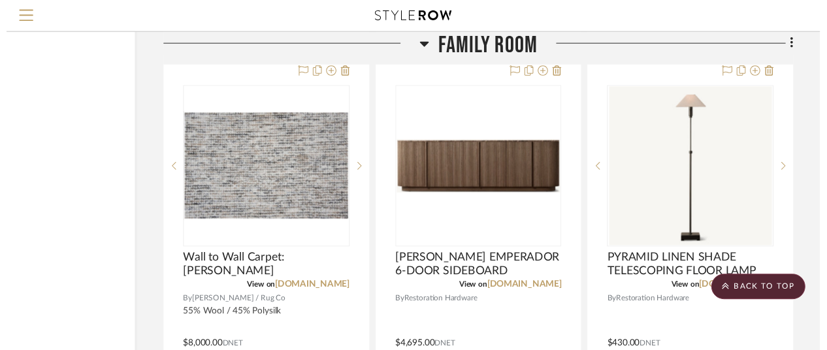
scroll to position [3134, 114]
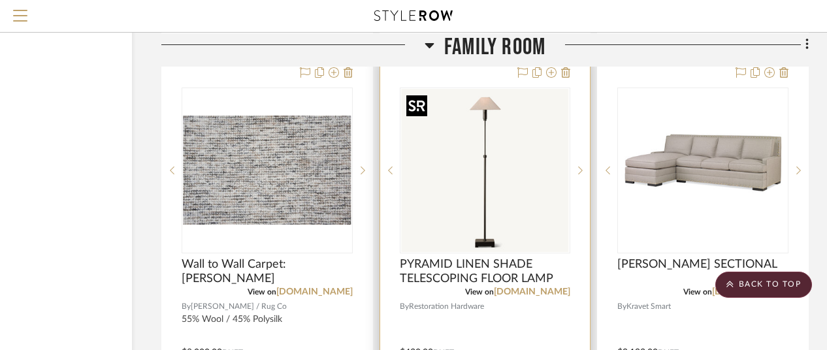
click at [544, 132] on img "0" at bounding box center [485, 170] width 168 height 163
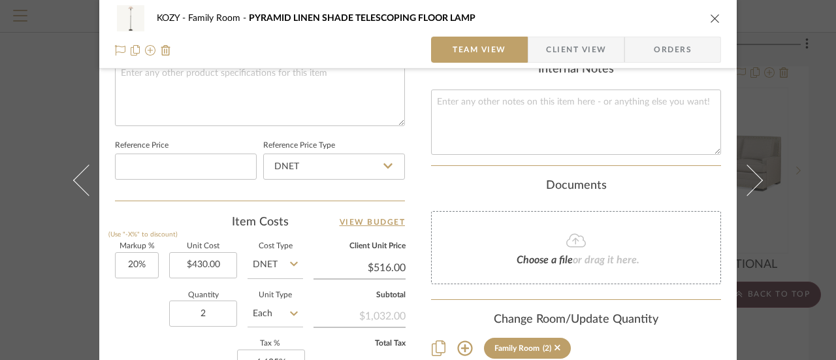
scroll to position [718, 0]
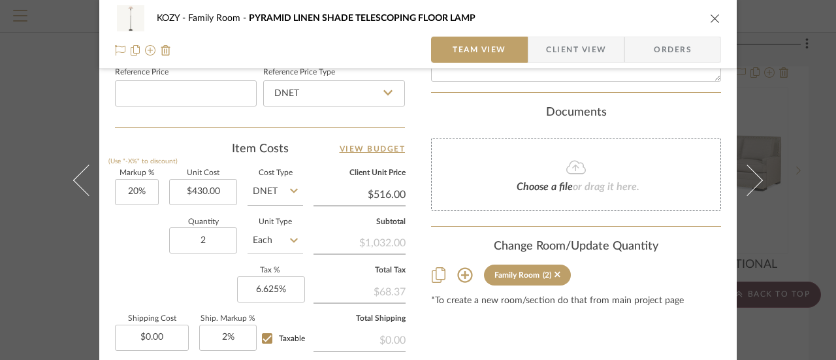
click at [710, 15] on icon "close" at bounding box center [715, 18] width 10 height 10
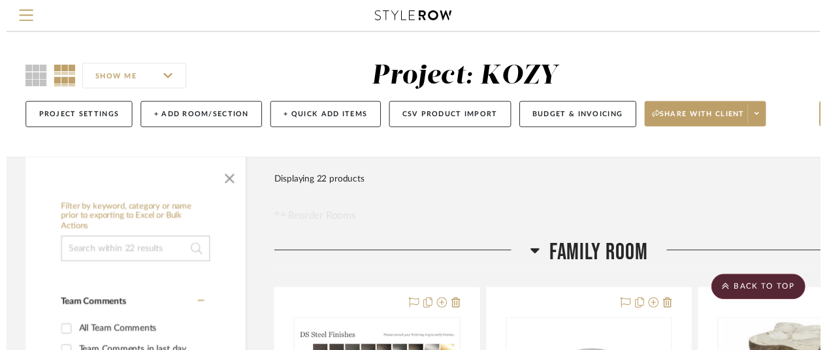
scroll to position [3134, 114]
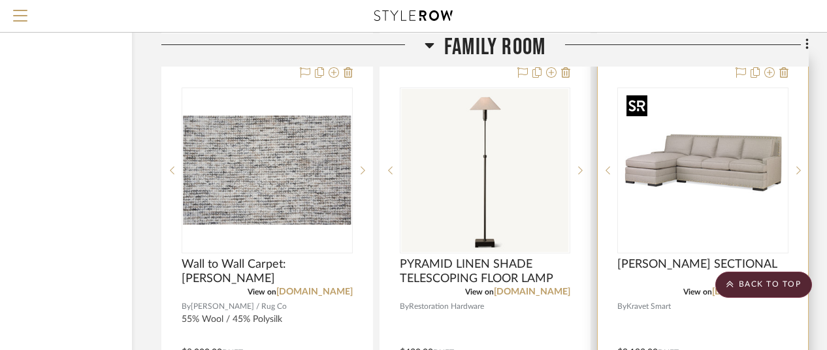
click at [674, 166] on img "0" at bounding box center [702, 170] width 163 height 163
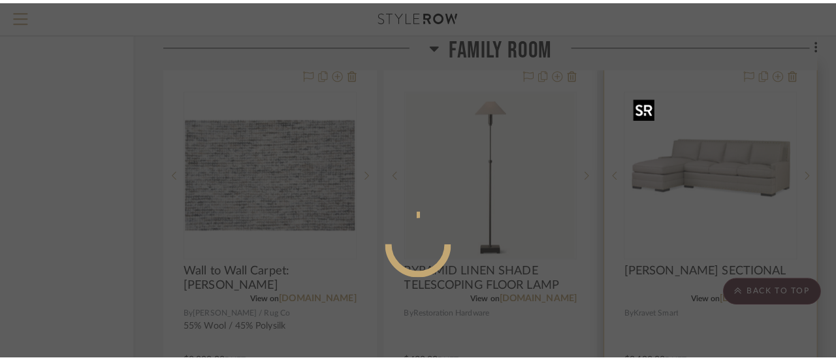
scroll to position [0, 0]
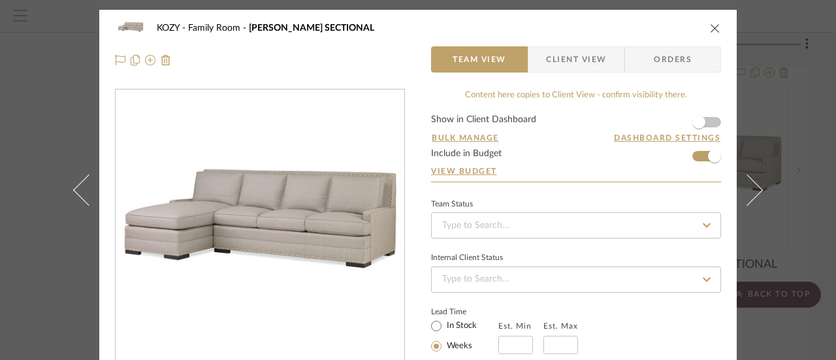
click at [710, 25] on icon "close" at bounding box center [715, 28] width 10 height 10
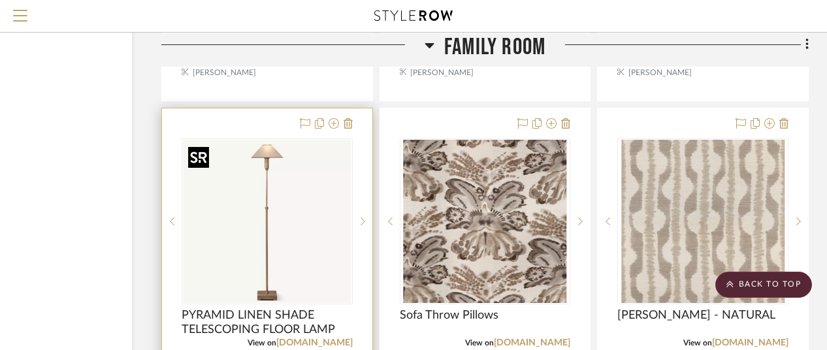
scroll to position [3656, 114]
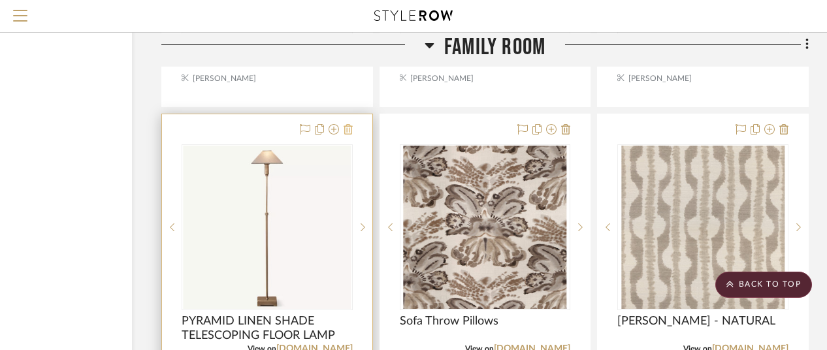
click at [346, 130] on icon at bounding box center [347, 129] width 9 height 10
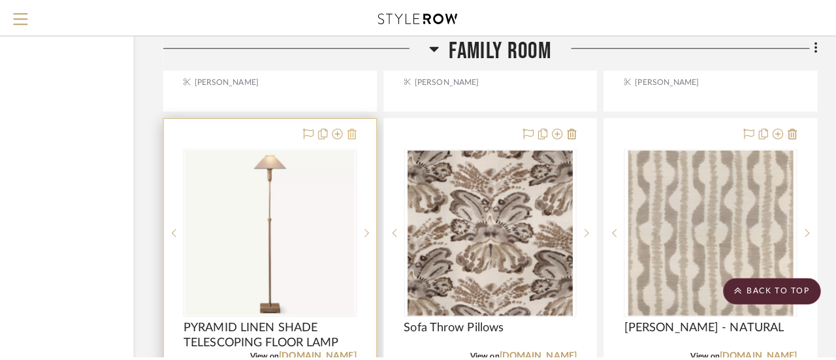
scroll to position [0, 0]
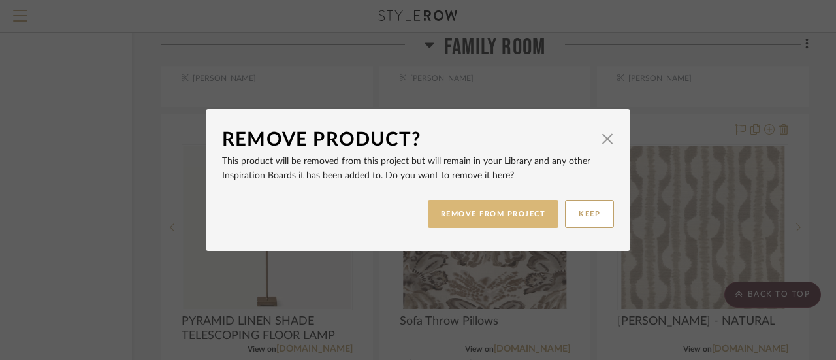
click at [503, 210] on button "REMOVE FROM PROJECT" at bounding box center [493, 214] width 131 height 28
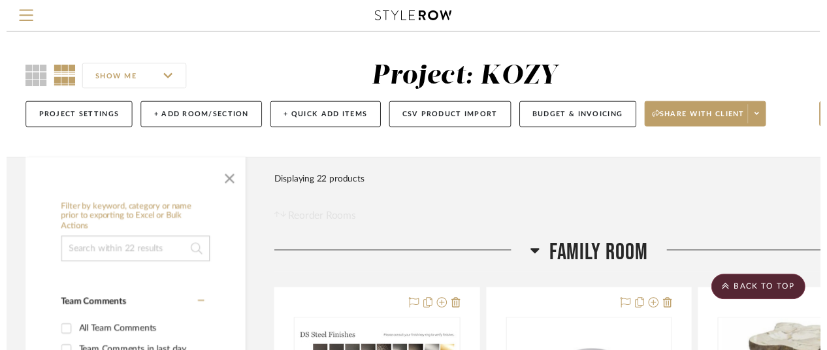
scroll to position [3656, 114]
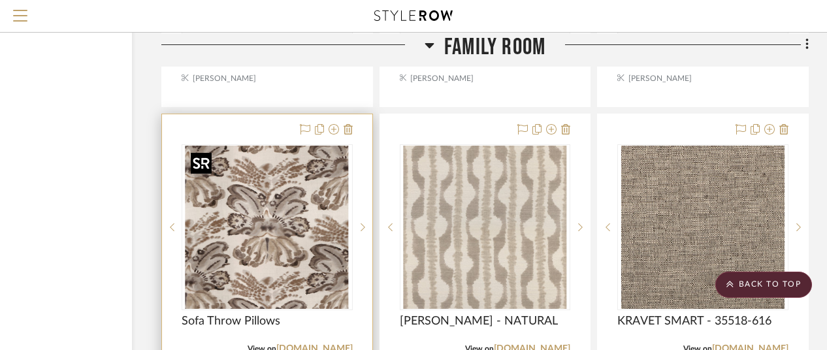
click at [287, 221] on img "0" at bounding box center [266, 227] width 163 height 163
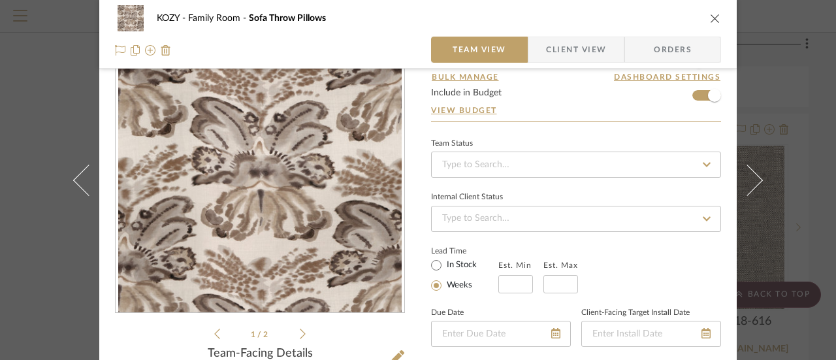
scroll to position [0, 0]
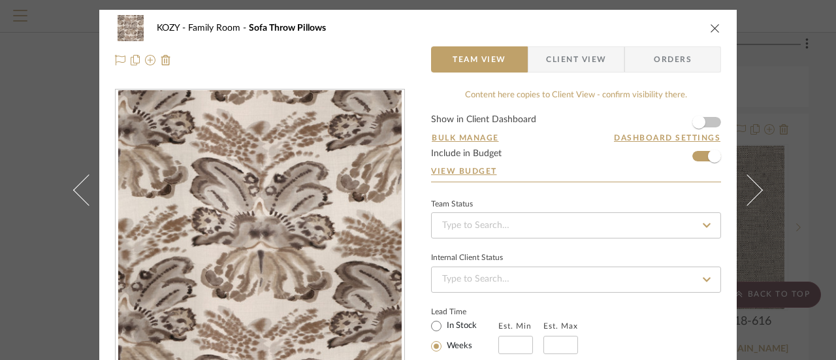
click at [710, 26] on icon "close" at bounding box center [715, 28] width 10 height 10
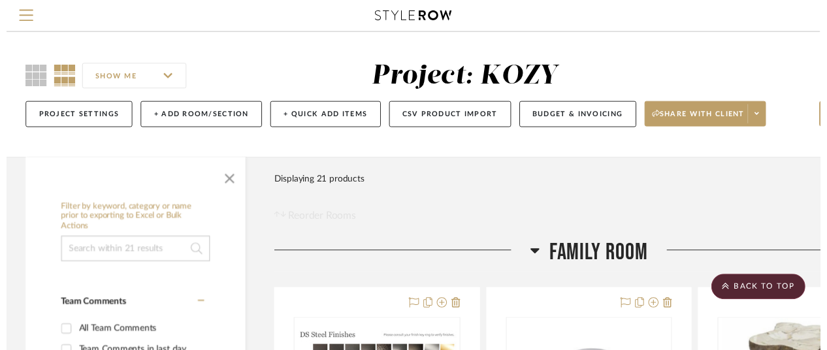
scroll to position [3656, 114]
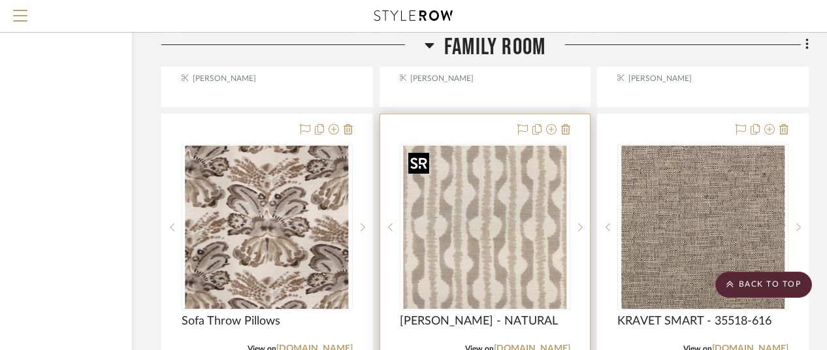
click at [486, 251] on img "0" at bounding box center [484, 227] width 163 height 163
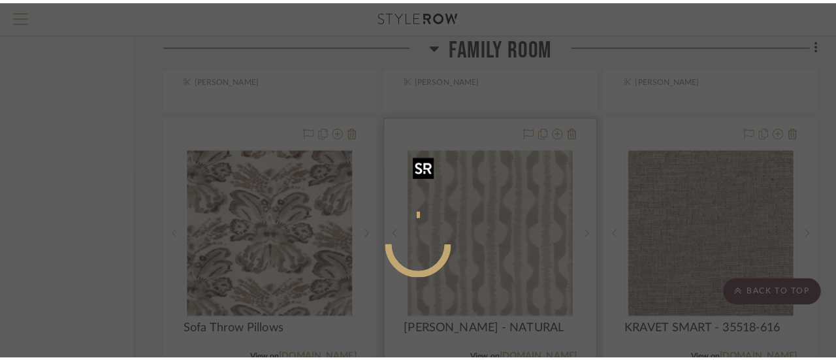
scroll to position [0, 0]
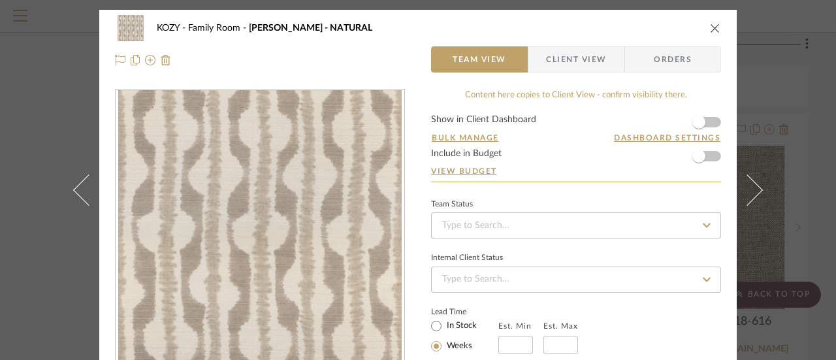
click at [710, 25] on icon "close" at bounding box center [715, 28] width 10 height 10
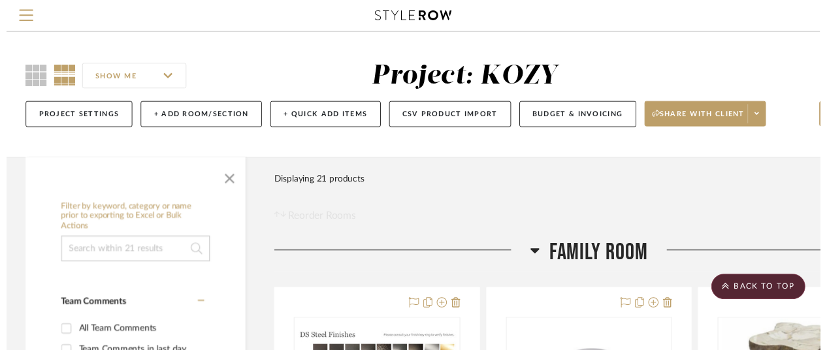
scroll to position [3656, 114]
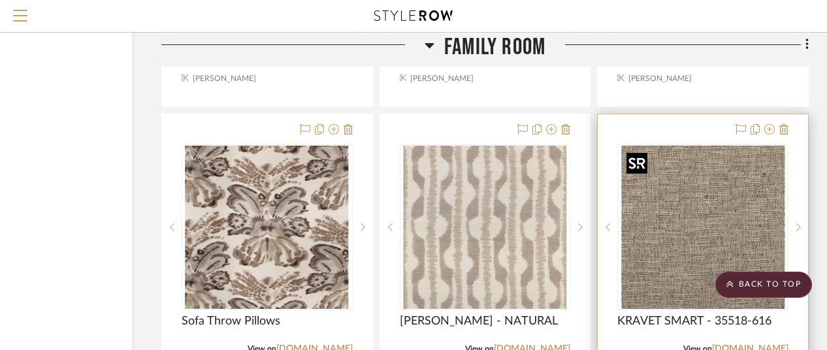
click at [703, 213] on img "0" at bounding box center [702, 227] width 163 height 163
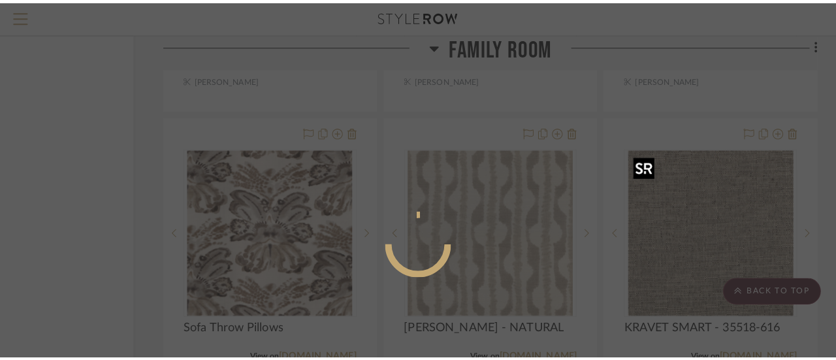
scroll to position [0, 0]
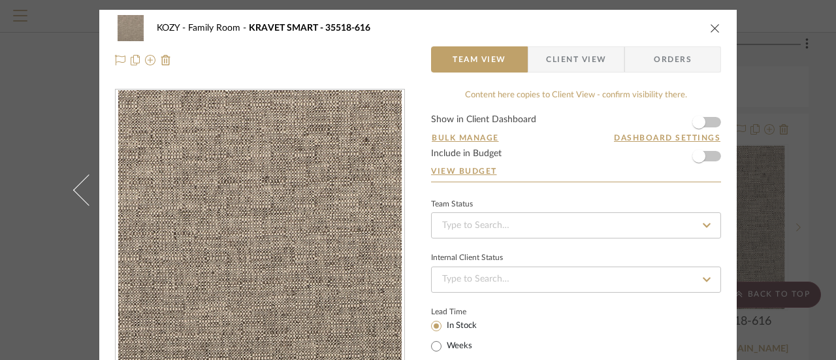
click at [710, 25] on icon "close" at bounding box center [715, 28] width 10 height 10
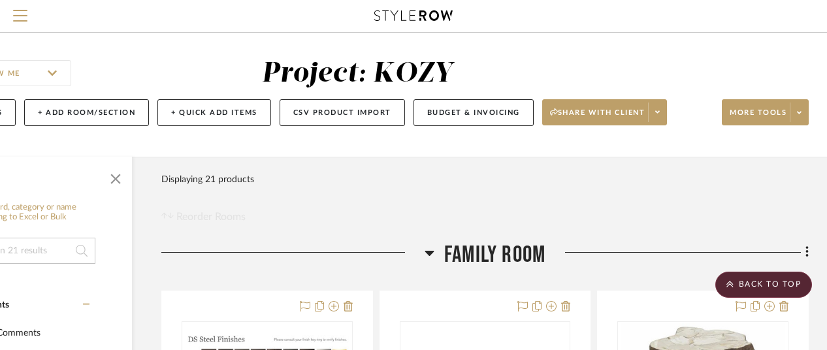
scroll to position [0, 114]
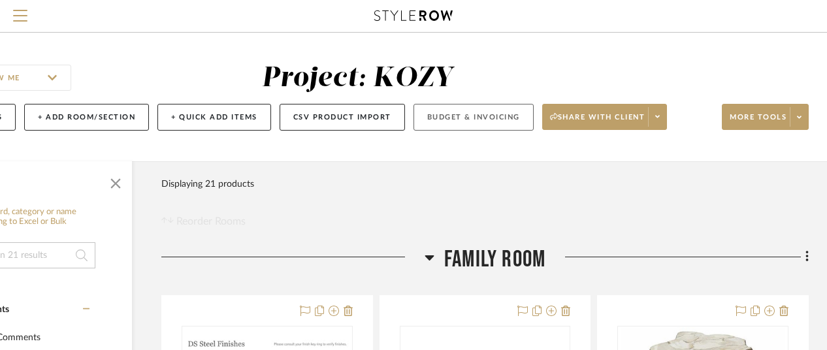
click at [479, 114] on button "Budget & Invoicing" at bounding box center [473, 117] width 120 height 27
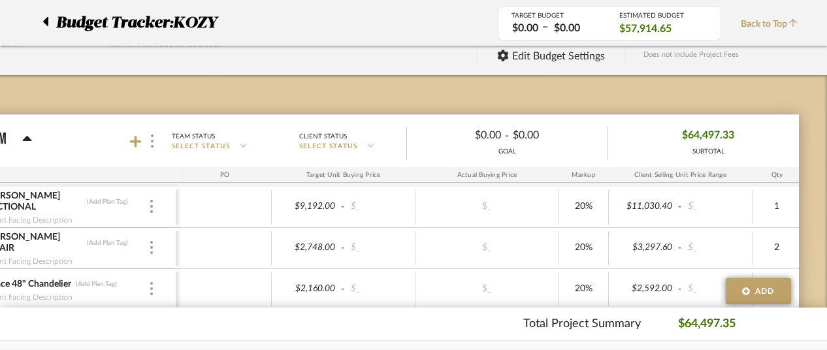
scroll to position [0, 114]
